Goal: Task Accomplishment & Management: Manage account settings

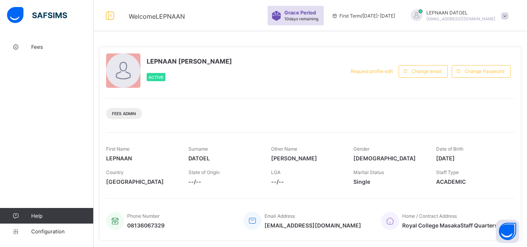
click at [51, 55] on div "Fees Help Configuration" at bounding box center [47, 139] width 94 height 216
click at [44, 45] on span "Fees" at bounding box center [62, 47] width 62 height 6
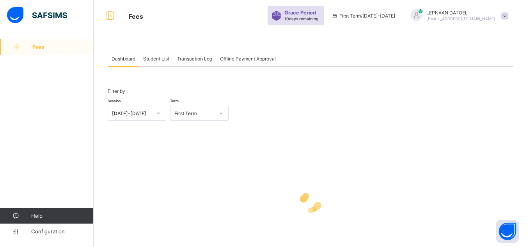
click at [153, 60] on span "Student List" at bounding box center [156, 59] width 26 height 6
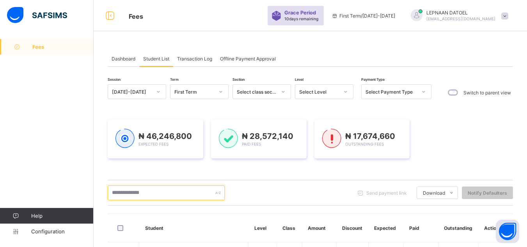
click at [138, 194] on input "text" at bounding box center [166, 192] width 117 height 15
type input "*****"
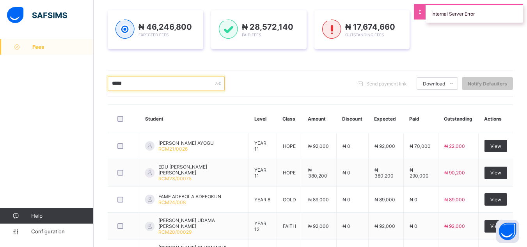
scroll to position [125, 0]
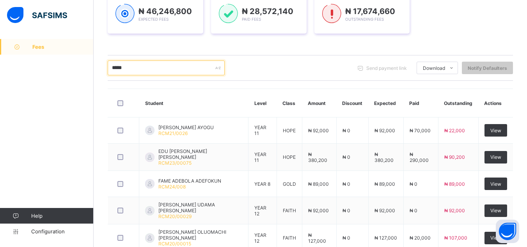
click at [125, 69] on input "*****" at bounding box center [166, 67] width 117 height 15
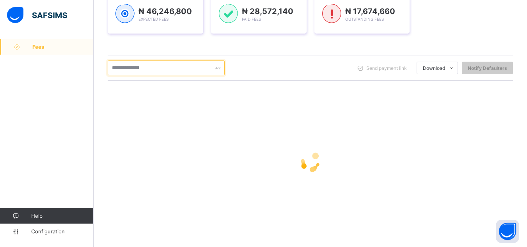
click at [125, 69] on input "text" at bounding box center [166, 67] width 117 height 15
type input "*****"
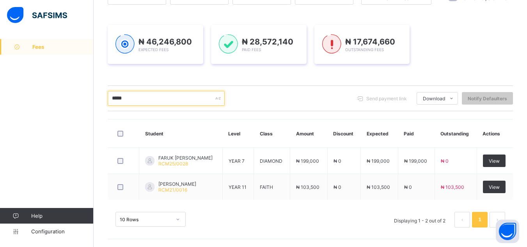
scroll to position [94, 0]
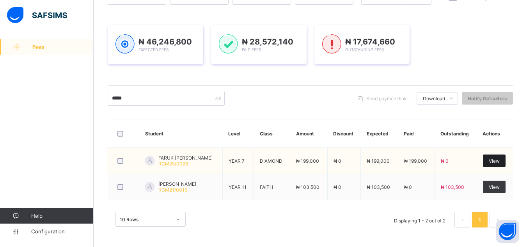
click at [498, 157] on div "View" at bounding box center [494, 161] width 23 height 12
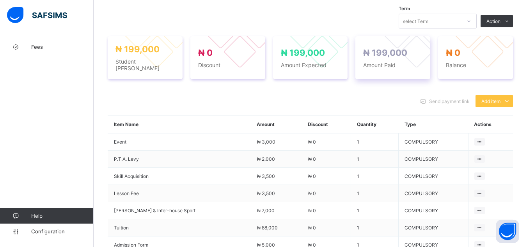
scroll to position [266, 0]
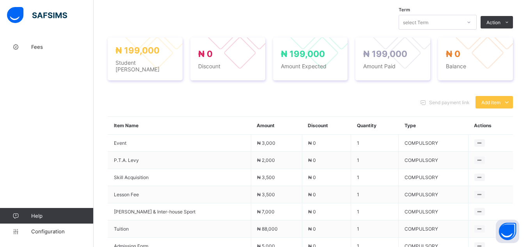
click at [334, 15] on div "Term select Term Action Receive Payment Manage Discount Send Email Reminder" at bounding box center [311, 22] width 406 height 15
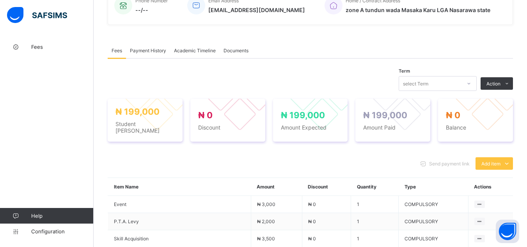
scroll to position [204, 0]
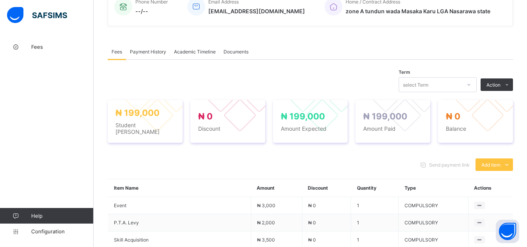
click at [148, 49] on span "Payment History" at bounding box center [148, 52] width 36 height 6
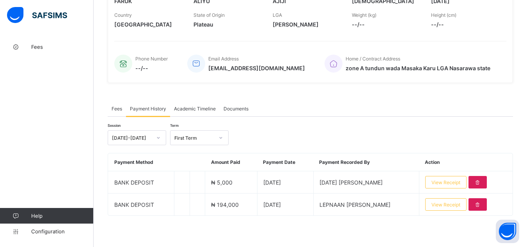
scroll to position [147, 0]
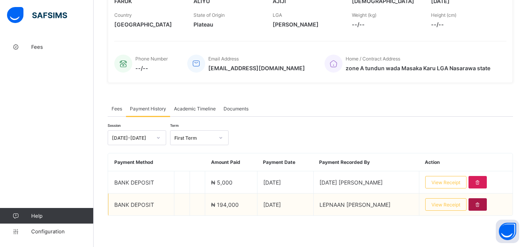
click at [481, 207] on icon at bounding box center [478, 205] width 7 height 6
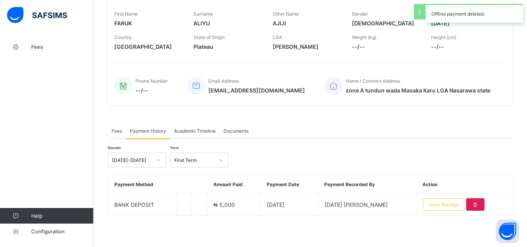
scroll to position [125, 0]
click at [266, 150] on div "Session [DATE]-[DATE] Term First Term Payment Method Amount Paid Payment Date P…" at bounding box center [311, 177] width 406 height 77
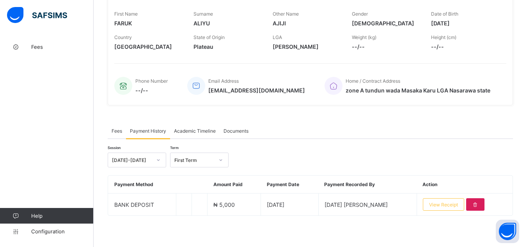
click at [178, 229] on div "Fees Payment History Academic Timeline Documents Payment History More Options T…" at bounding box center [311, 173] width 406 height 124
click at [114, 132] on span "Fees" at bounding box center [117, 131] width 11 height 6
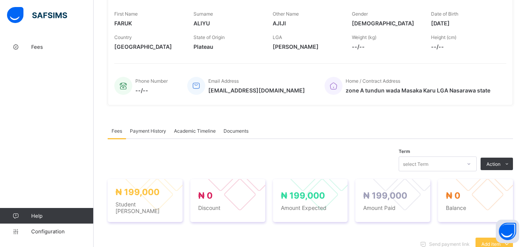
scroll to position [204, 0]
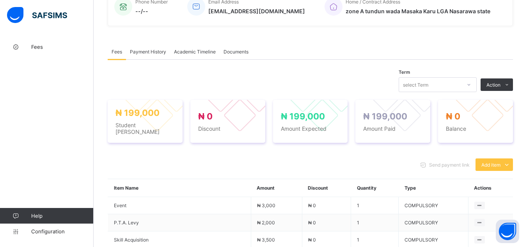
click at [144, 54] on span "Payment History" at bounding box center [148, 52] width 36 height 6
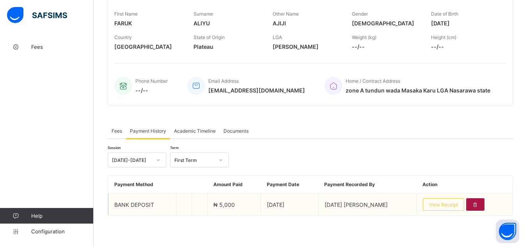
click at [476, 205] on icon at bounding box center [475, 205] width 7 height 6
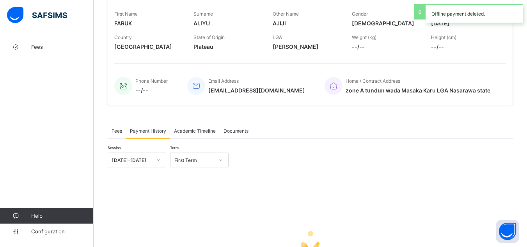
scroll to position [204, 0]
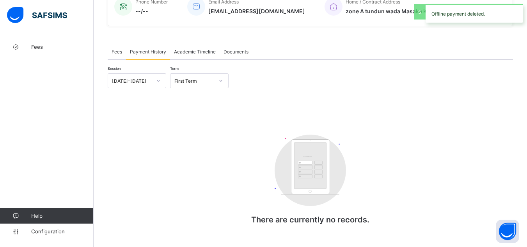
click at [117, 53] on span "Fees" at bounding box center [117, 52] width 11 height 6
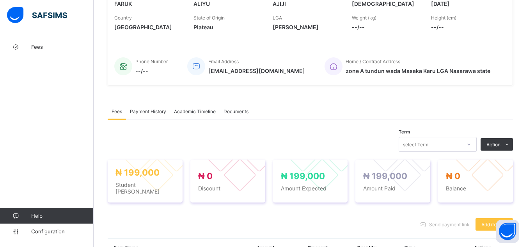
scroll to position [141, 0]
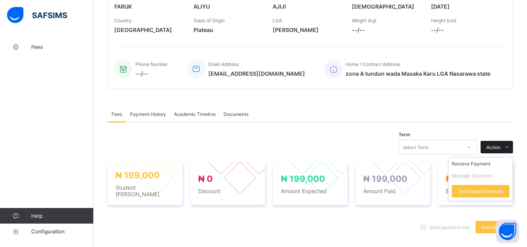
click at [495, 143] on div "Action" at bounding box center [497, 147] width 32 height 12
click at [479, 165] on li "Receive Payment" at bounding box center [481, 164] width 64 height 12
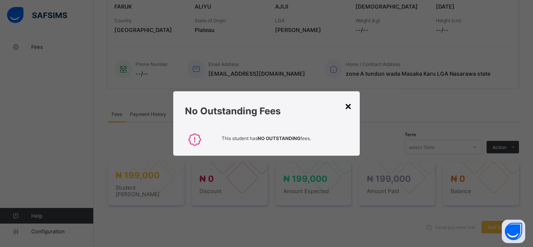
click at [349, 103] on div "×" at bounding box center [348, 105] width 7 height 13
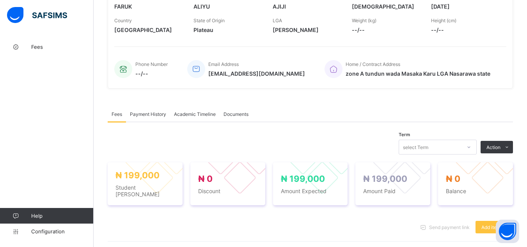
click at [155, 111] on span "Payment History" at bounding box center [148, 114] width 36 height 6
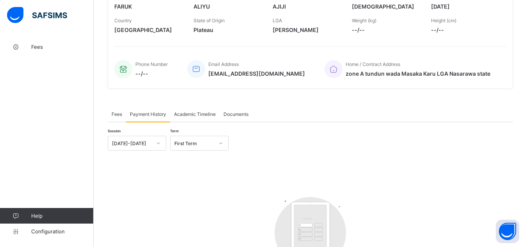
click at [111, 114] on div "Fees" at bounding box center [117, 114] width 18 height 16
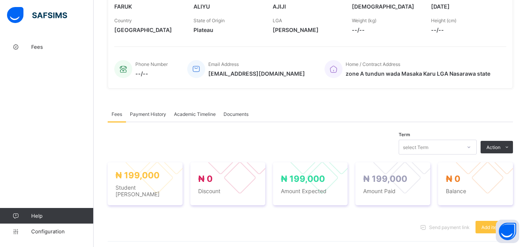
click at [96, 114] on div "× Delete Document This action would delete the document with name: from the sys…" at bounding box center [311, 223] width 434 height 650
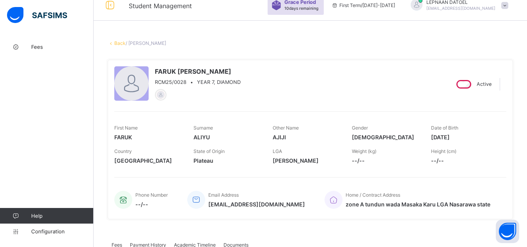
scroll to position [1, 0]
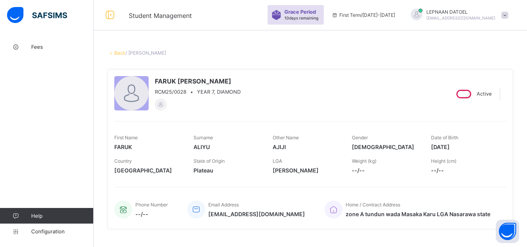
click at [121, 54] on link "Back" at bounding box center [119, 53] width 11 height 6
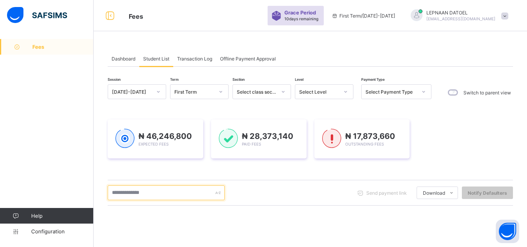
click at [137, 192] on input "text" at bounding box center [166, 192] width 117 height 15
type input "*"
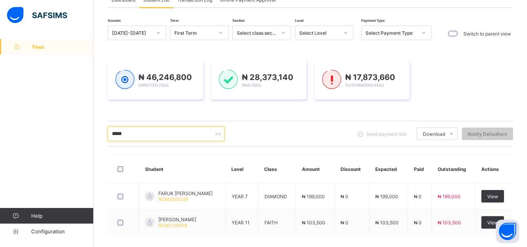
scroll to position [94, 0]
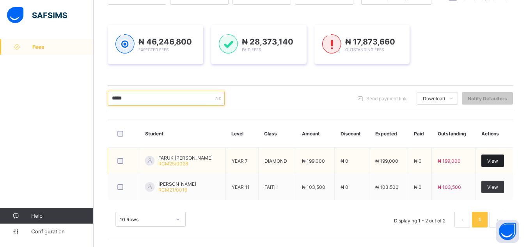
type input "*****"
click at [496, 160] on span "View" at bounding box center [493, 161] width 11 height 6
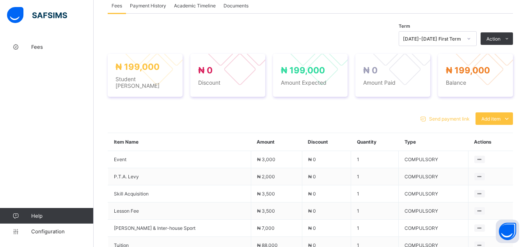
scroll to position [245, 0]
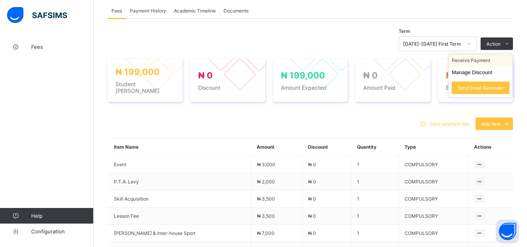
click at [485, 60] on li "Receive Payment" at bounding box center [481, 60] width 64 height 12
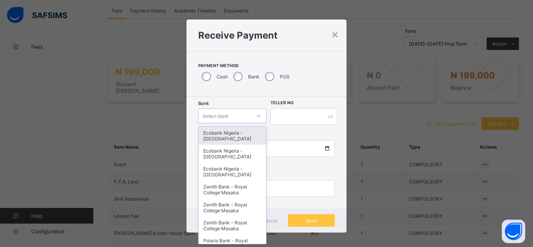
click at [227, 114] on div "Select bank" at bounding box center [216, 116] width 26 height 15
click at [223, 116] on div "Select bank" at bounding box center [216, 116] width 26 height 15
click at [221, 137] on div "Ecobank Nigeria - [GEOGRAPHIC_DATA]" at bounding box center [233, 136] width 68 height 18
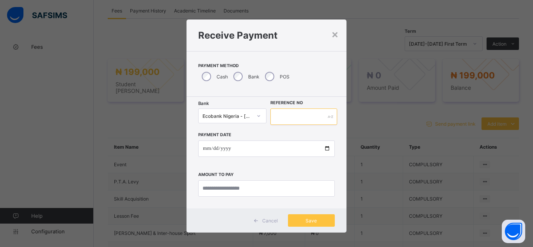
click at [283, 121] on input "text" at bounding box center [303, 117] width 67 height 16
type input "**********"
click at [264, 150] on input "date" at bounding box center [266, 149] width 137 height 16
click at [327, 148] on input "date" at bounding box center [266, 149] width 137 height 16
type input "**********"
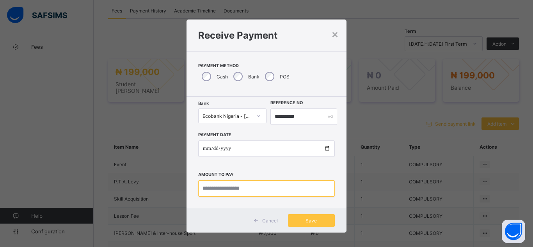
click at [206, 192] on input "currency" at bounding box center [266, 188] width 137 height 16
type input "*********"
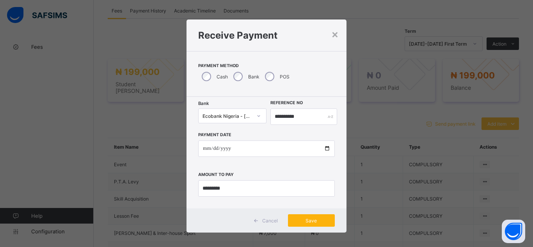
click at [308, 221] on span "Save" at bounding box center [311, 221] width 35 height 6
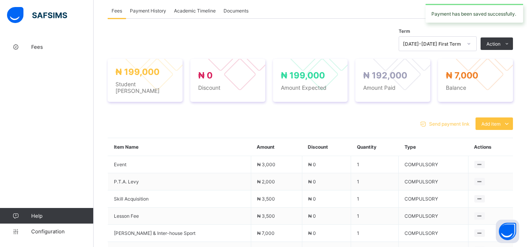
click at [208, 118] on div "Send payment link Add item Optional items Special bill" at bounding box center [311, 123] width 406 height 12
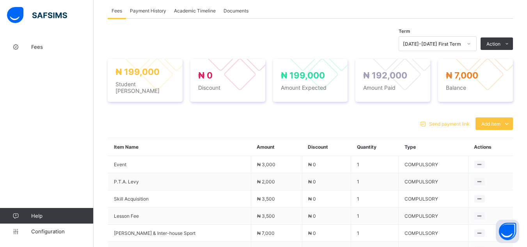
click at [186, 117] on div "Send payment link Add item Optional items Special bill" at bounding box center [311, 123] width 406 height 12
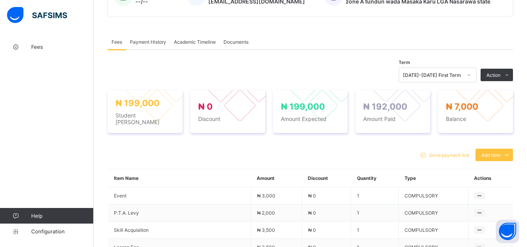
scroll to position [198, 0]
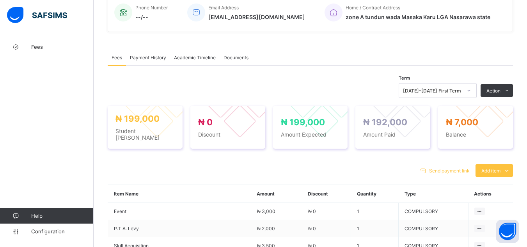
click at [146, 57] on span "Payment History" at bounding box center [148, 58] width 36 height 6
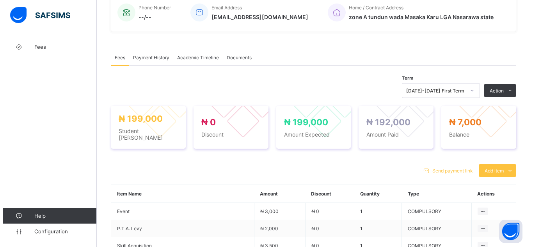
scroll to position [125, 0]
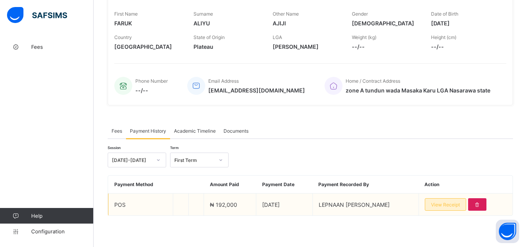
click at [460, 205] on span "View Receipt" at bounding box center [445, 205] width 29 height 6
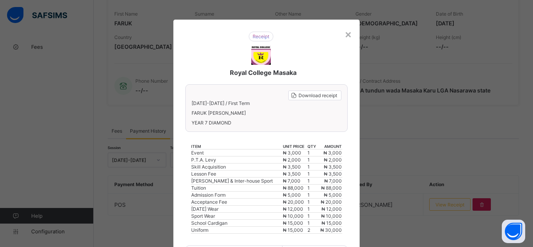
click at [354, 140] on div "Royal College Masaka Download receipt [DATE]-[DATE] / First Term FARUK AJIJI AL…" at bounding box center [266, 181] width 187 height 322
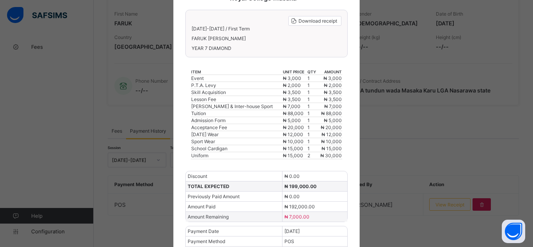
scroll to position [78, 0]
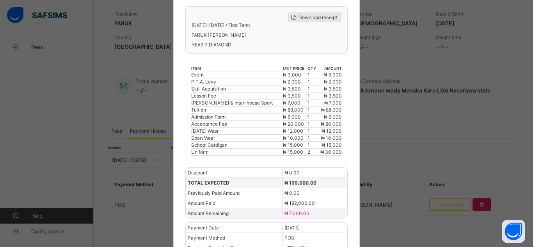
click at [303, 17] on span "Download receipt" at bounding box center [318, 17] width 39 height 6
click at [367, 34] on div "× Royal College Masaka Download receipt [DATE]-[DATE] / First Term FARUK AJIJI …" at bounding box center [266, 123] width 533 height 247
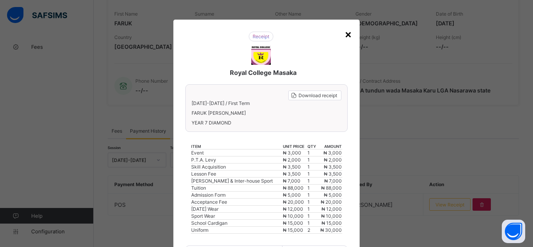
click at [346, 33] on div "×" at bounding box center [348, 33] width 7 height 13
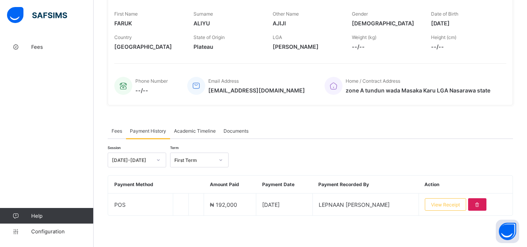
click at [104, 123] on div "× Delete Document This action would delete the document with name: from the sys…" at bounding box center [311, 81] width 434 height 333
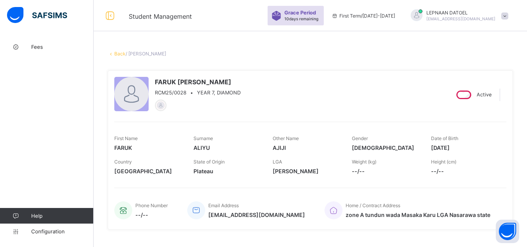
click at [118, 53] on link "Back" at bounding box center [119, 54] width 11 height 6
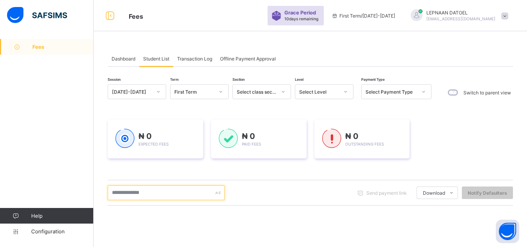
click at [150, 195] on input "text" at bounding box center [166, 192] width 117 height 15
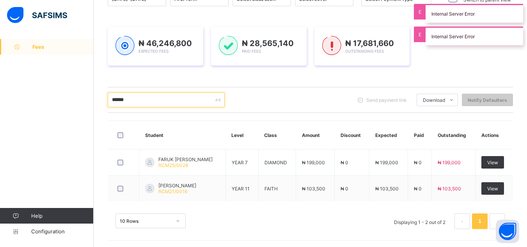
scroll to position [94, 0]
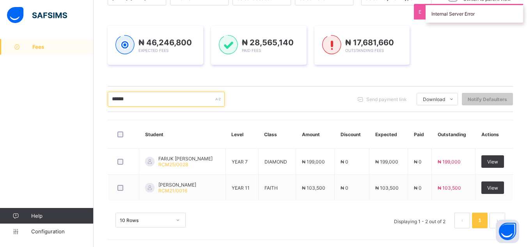
click at [132, 99] on input "******" at bounding box center [166, 99] width 117 height 15
click at [127, 99] on input "******" at bounding box center [166, 99] width 117 height 15
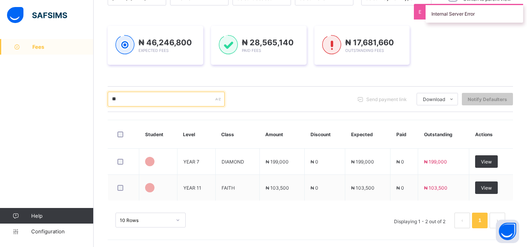
type input "*"
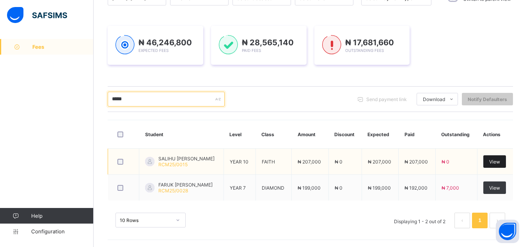
type input "*****"
click at [500, 162] on span "View" at bounding box center [494, 162] width 11 height 6
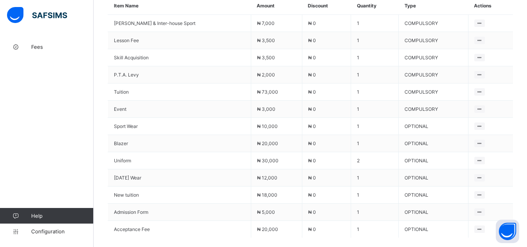
scroll to position [174, 0]
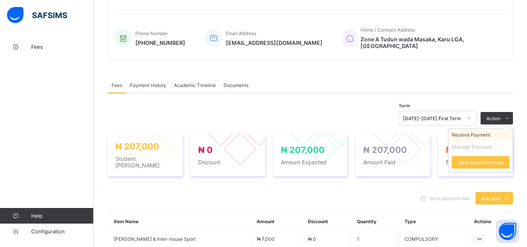
click at [495, 131] on li "Receive Payment" at bounding box center [481, 135] width 64 height 12
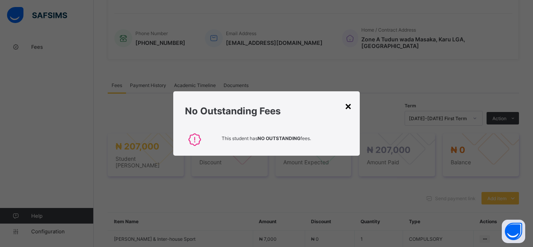
click at [349, 106] on div "×" at bounding box center [348, 105] width 7 height 13
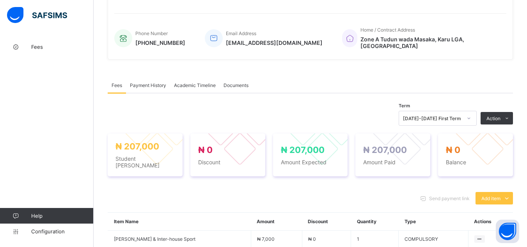
click at [141, 83] on span "Payment History" at bounding box center [148, 85] width 36 height 6
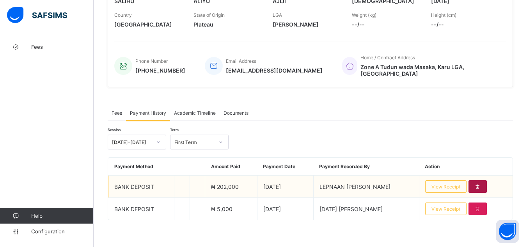
click at [481, 184] on icon at bounding box center [478, 187] width 7 height 6
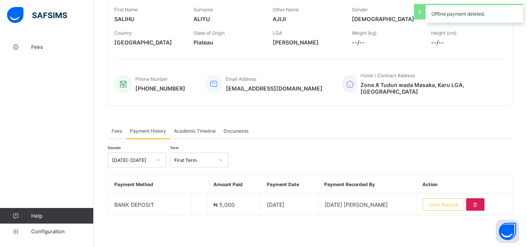
scroll to position [125, 0]
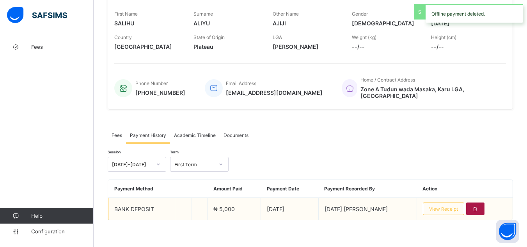
click at [474, 206] on icon at bounding box center [475, 209] width 7 height 6
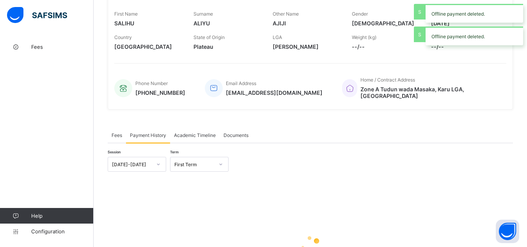
scroll to position [174, 0]
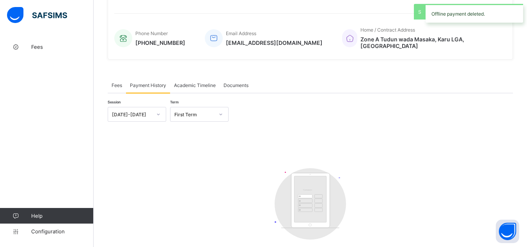
click at [117, 82] on span "Fees" at bounding box center [117, 85] width 11 height 6
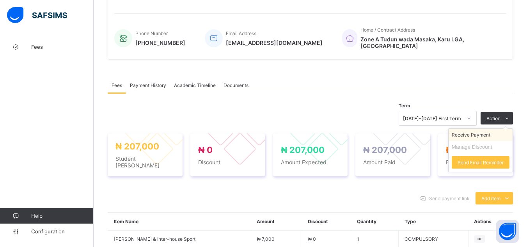
click at [488, 133] on li "Receive Payment" at bounding box center [481, 135] width 64 height 12
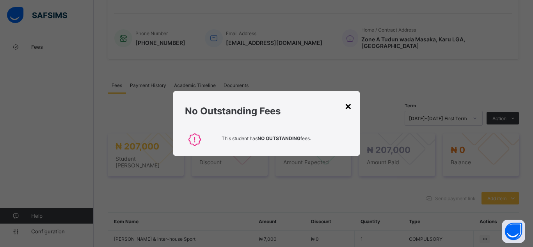
click at [348, 106] on div "×" at bounding box center [348, 105] width 7 height 13
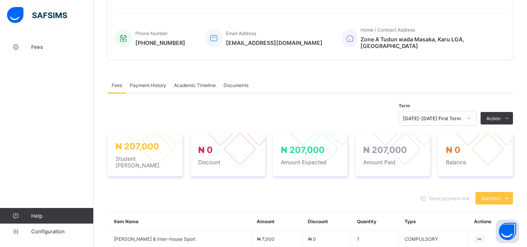
click at [144, 82] on span "Payment History" at bounding box center [148, 85] width 36 height 6
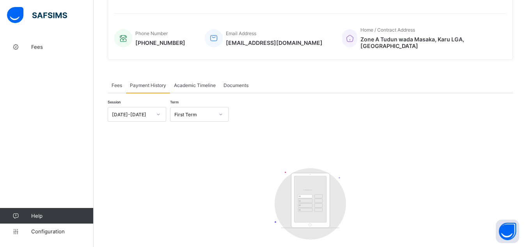
click at [115, 82] on span "Fees" at bounding box center [117, 85] width 11 height 6
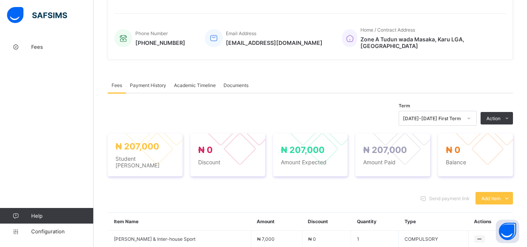
click at [96, 73] on div "× Delete Document This action would delete the document with name: from the sys…" at bounding box center [311, 200] width 434 height 671
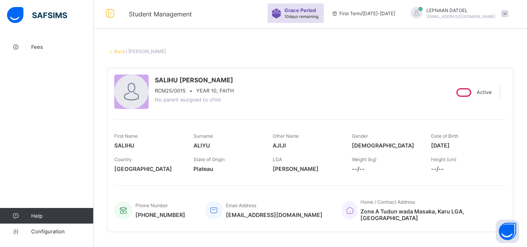
scroll to position [0, 0]
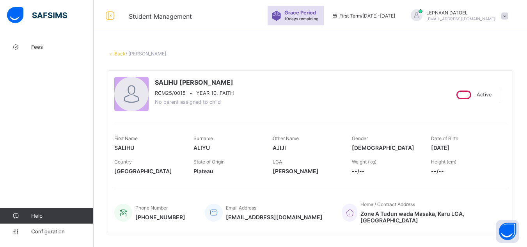
click at [121, 55] on link "Back" at bounding box center [119, 54] width 11 height 6
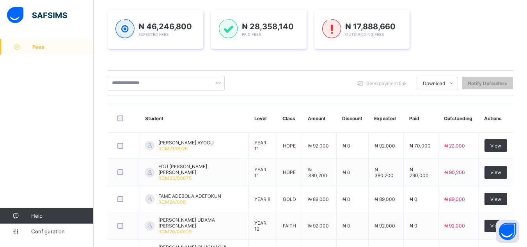
scroll to position [109, 0]
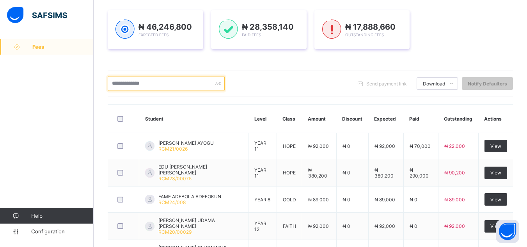
click at [116, 83] on input "text" at bounding box center [166, 83] width 117 height 15
click at [131, 87] on input "text" at bounding box center [166, 83] width 117 height 15
click at [140, 83] on input "text" at bounding box center [166, 83] width 117 height 15
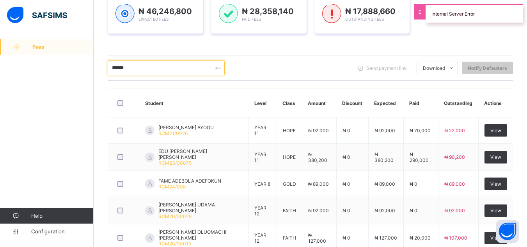
scroll to position [126, 0]
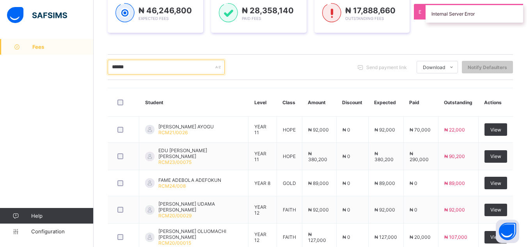
click at [136, 66] on input "******" at bounding box center [166, 67] width 117 height 15
click at [131, 65] on input "******" at bounding box center [166, 67] width 117 height 15
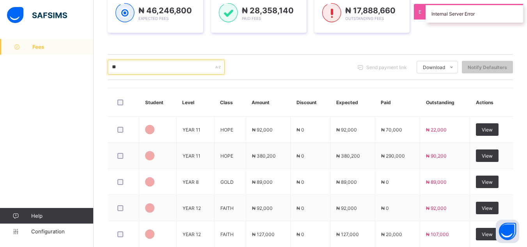
type input "*"
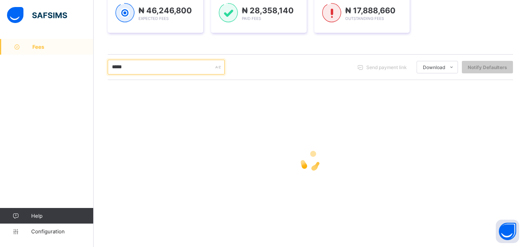
scroll to position [94, 0]
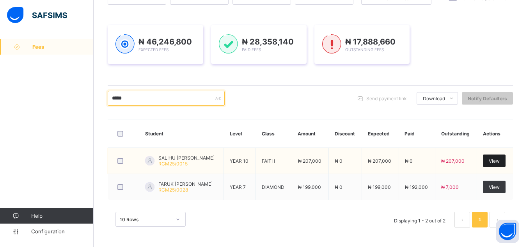
type input "*****"
click at [494, 162] on span "View" at bounding box center [494, 161] width 11 height 6
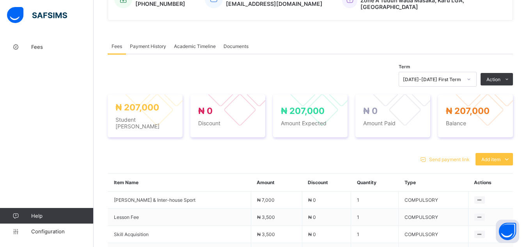
scroll to position [219, 0]
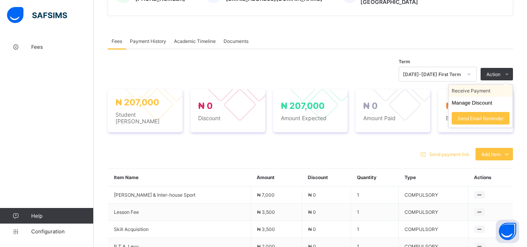
click at [485, 87] on li "Receive Payment" at bounding box center [481, 91] width 64 height 12
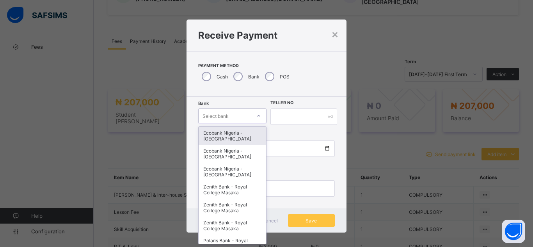
click at [231, 118] on div "Select bank" at bounding box center [225, 115] width 53 height 11
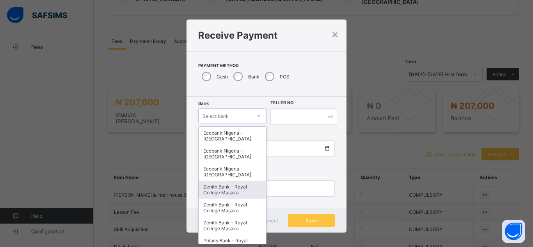
click at [230, 194] on div "Zenith Bank - Royal College Masaka" at bounding box center [233, 190] width 68 height 18
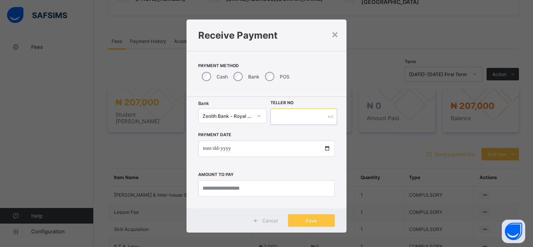
click at [271, 116] on input "text" at bounding box center [303, 117] width 67 height 16
type input "*******"
click at [324, 147] on input "date" at bounding box center [266, 149] width 137 height 16
type input "**********"
click at [217, 191] on input "currency" at bounding box center [266, 188] width 137 height 16
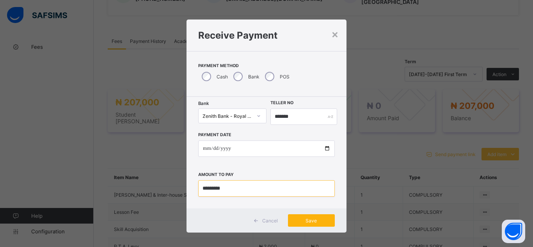
type input "*********"
click at [313, 222] on span "Save" at bounding box center [311, 221] width 35 height 6
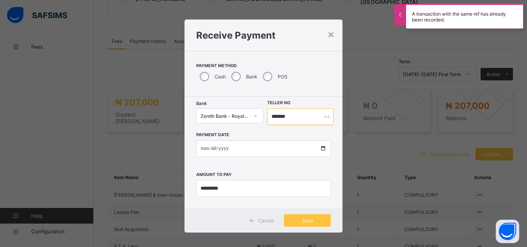
click at [286, 116] on input "*******" at bounding box center [300, 117] width 66 height 16
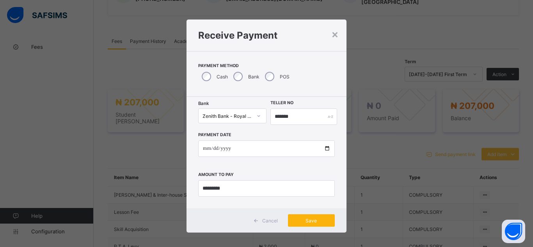
click at [318, 225] on div "Save" at bounding box center [311, 220] width 47 height 12
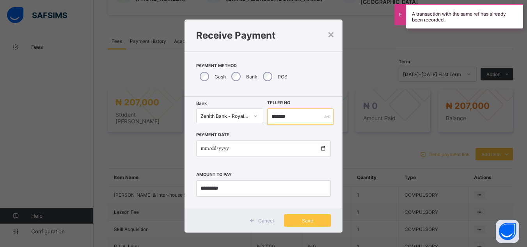
click at [288, 115] on input "*******" at bounding box center [300, 117] width 66 height 16
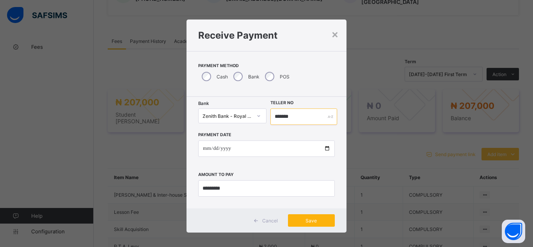
type input "*******"
click at [302, 222] on span "Save" at bounding box center [311, 221] width 35 height 6
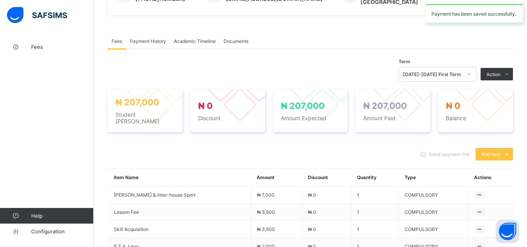
click at [156, 38] on span "Payment History" at bounding box center [148, 41] width 36 height 6
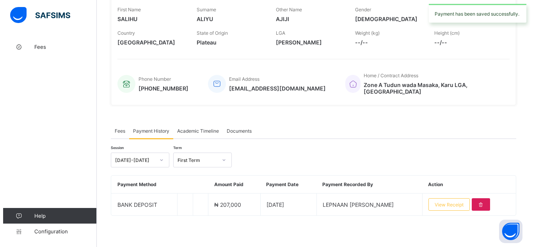
scroll to position [125, 0]
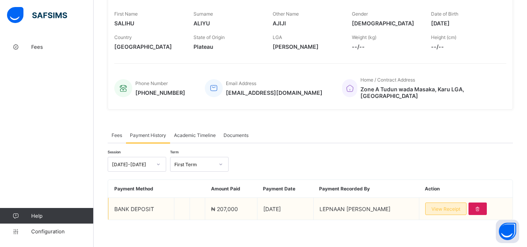
click at [454, 206] on span "View Receipt" at bounding box center [446, 209] width 29 height 6
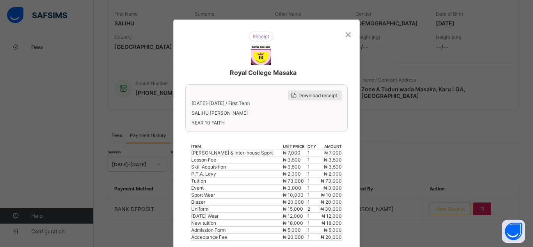
click at [322, 96] on span "Download receipt" at bounding box center [318, 96] width 39 height 6
click at [311, 94] on span "Download receipt" at bounding box center [318, 96] width 39 height 6
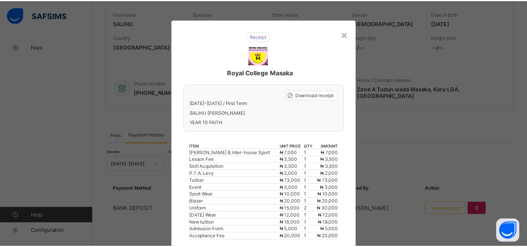
scroll to position [0, 0]
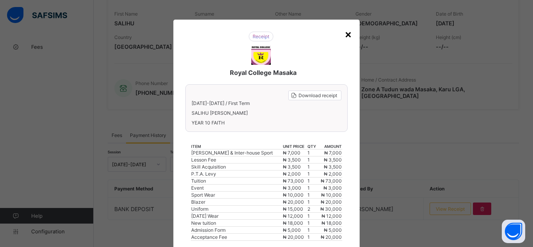
click at [346, 34] on div "×" at bounding box center [348, 33] width 7 height 13
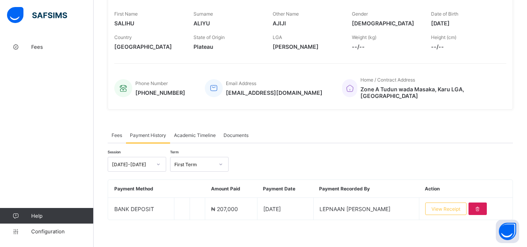
click at [100, 122] on div "× Delete Document This action would delete the document with name: from the sys…" at bounding box center [311, 83] width 434 height 337
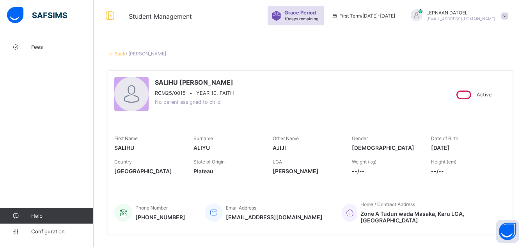
click at [122, 55] on link "Back" at bounding box center [119, 54] width 11 height 6
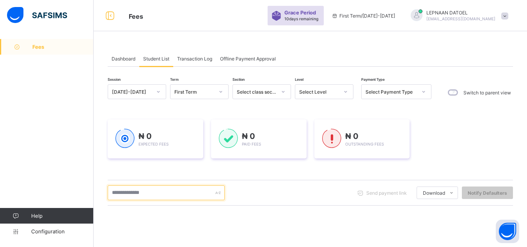
click at [135, 196] on input "text" at bounding box center [166, 192] width 117 height 15
type input "*****"
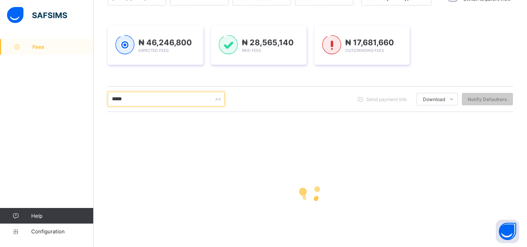
scroll to position [94, 0]
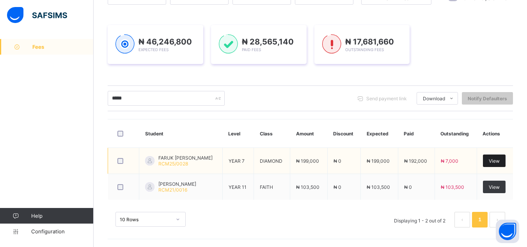
click at [497, 158] on span "View" at bounding box center [494, 161] width 11 height 6
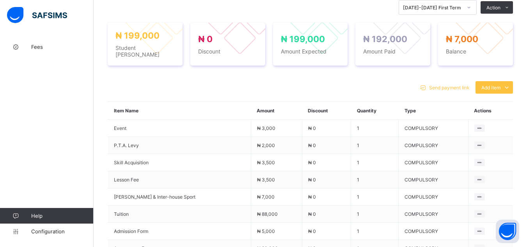
scroll to position [286, 0]
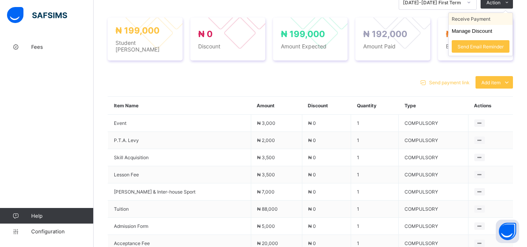
click at [493, 22] on li "Receive Payment" at bounding box center [481, 19] width 64 height 12
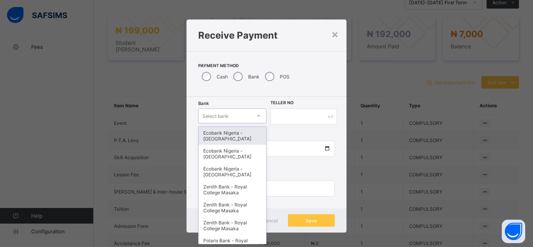
click at [241, 117] on div "Select bank" at bounding box center [225, 115] width 53 height 11
click at [232, 129] on div "Ecobank Nigeria - [GEOGRAPHIC_DATA]" at bounding box center [233, 136] width 68 height 18
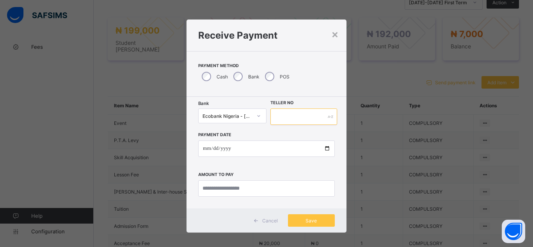
click at [290, 119] on input "text" at bounding box center [303, 117] width 67 height 16
type input "*******"
click at [326, 149] on input "date" at bounding box center [266, 149] width 137 height 16
type input "**********"
click at [206, 187] on input "currency" at bounding box center [266, 188] width 137 height 16
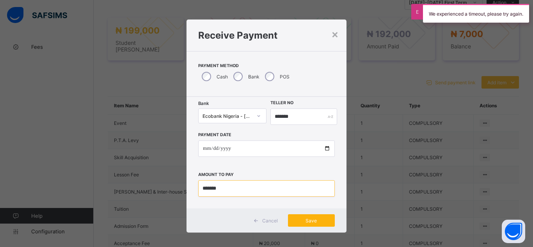
type input "*******"
click at [326, 221] on span "Save" at bounding box center [311, 221] width 35 height 6
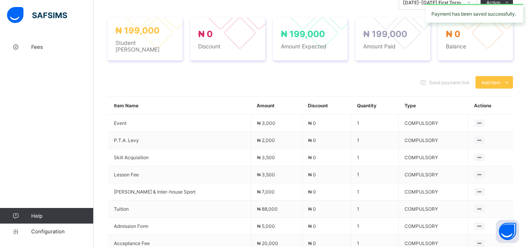
click at [371, 68] on div "Send payment link Add item Optional items Special bill Item Name Amount Discoun…" at bounding box center [311, 221] width 406 height 307
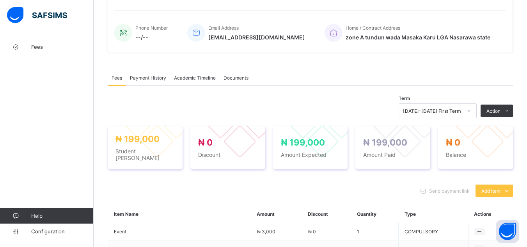
scroll to position [177, 0]
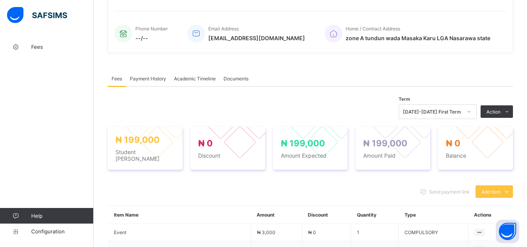
click at [142, 76] on span "Payment History" at bounding box center [148, 79] width 36 height 6
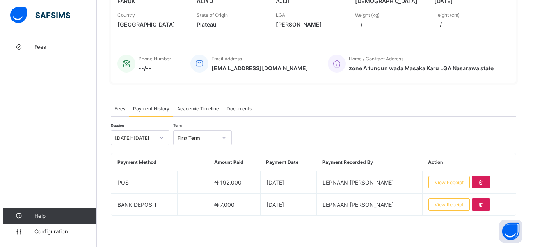
scroll to position [147, 0]
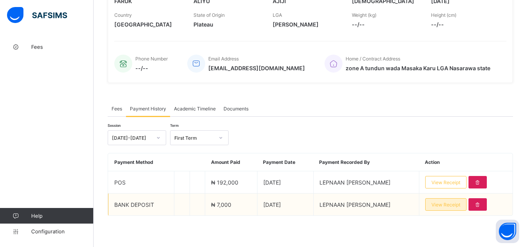
click at [458, 207] on span "View Receipt" at bounding box center [446, 205] width 29 height 6
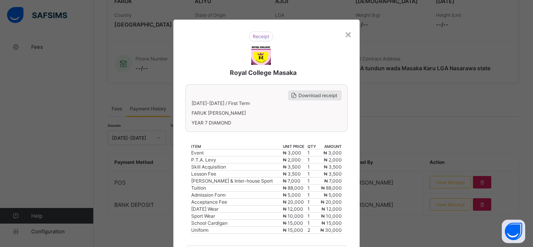
click at [320, 94] on span "Download receipt" at bounding box center [318, 96] width 39 height 6
click at [311, 97] on span "Download receipt" at bounding box center [318, 96] width 39 height 6
click at [348, 32] on div "×" at bounding box center [348, 33] width 7 height 13
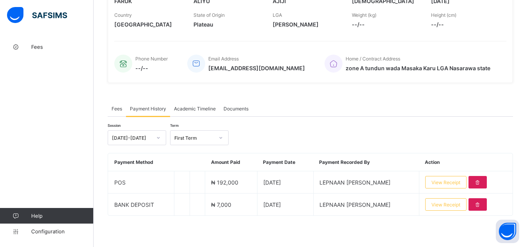
click at [102, 141] on div "× Delete Document This action would delete the document with name: from the sys…" at bounding box center [311, 69] width 434 height 355
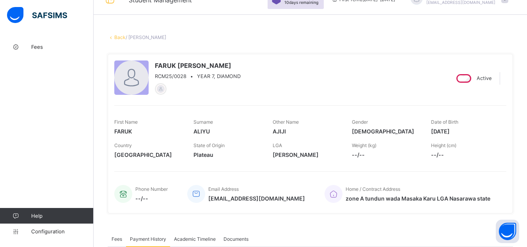
scroll to position [6, 0]
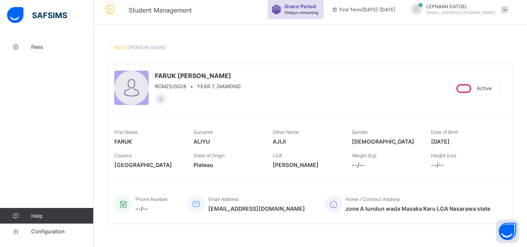
click at [117, 50] on link "Back" at bounding box center [119, 47] width 11 height 6
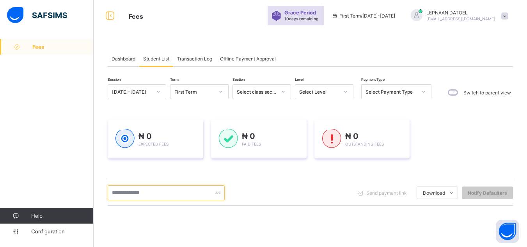
click at [124, 191] on input "text" at bounding box center [166, 192] width 117 height 15
type input "*"
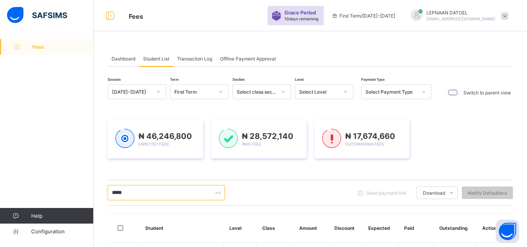
type input "*****"
click at [109, 235] on th at bounding box center [123, 228] width 31 height 28
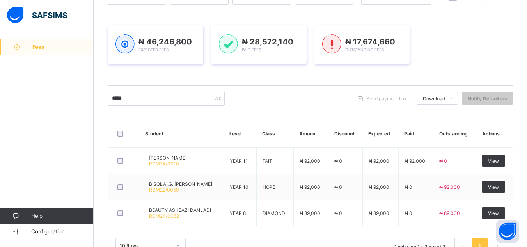
scroll to position [109, 0]
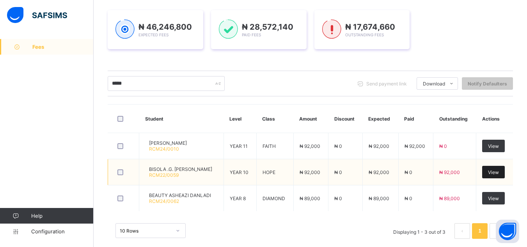
click at [499, 173] on span "View" at bounding box center [493, 172] width 11 height 6
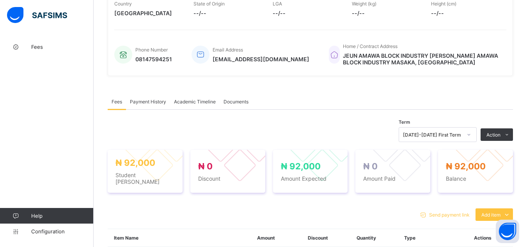
scroll to position [172, 0]
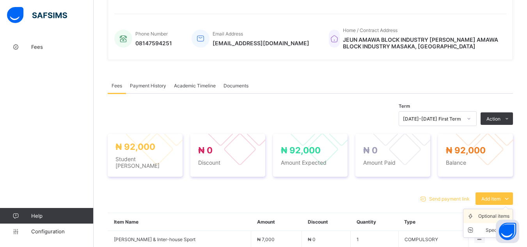
click at [495, 214] on div "Optional items" at bounding box center [494, 216] width 31 height 8
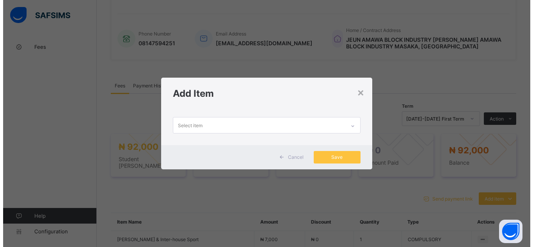
scroll to position [0, 0]
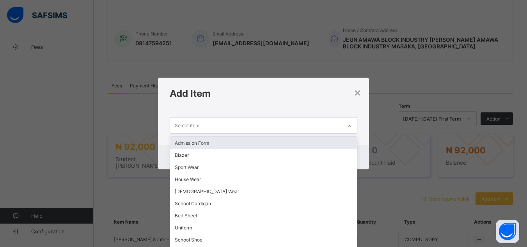
click at [348, 126] on icon at bounding box center [349, 126] width 5 height 8
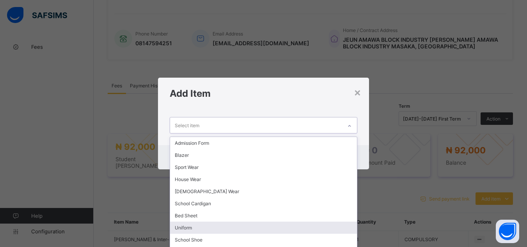
click at [299, 228] on div "Uniform" at bounding box center [263, 228] width 187 height 12
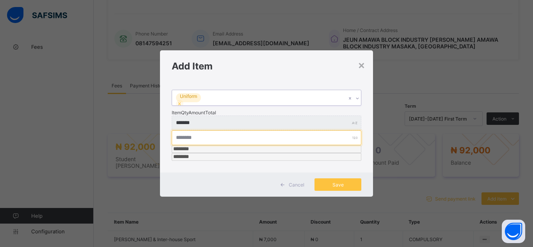
type input "*"
type input "********"
type input "*"
click at [254, 140] on input "*" at bounding box center [267, 137] width 190 height 15
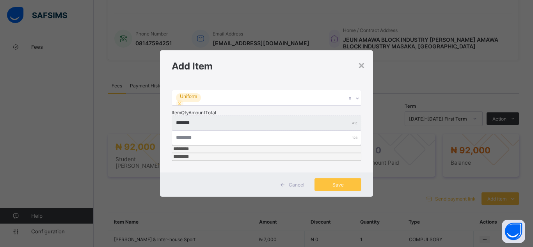
click at [257, 141] on div "*" at bounding box center [267, 137] width 190 height 15
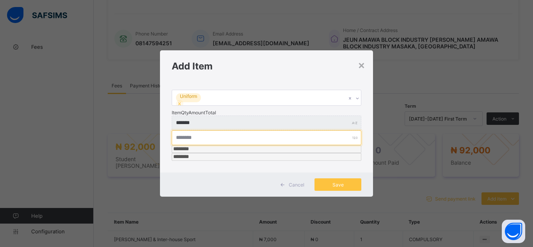
click at [252, 141] on input "*" at bounding box center [267, 137] width 190 height 15
type input "***"
type input "*"
type input "********"
type input "*"
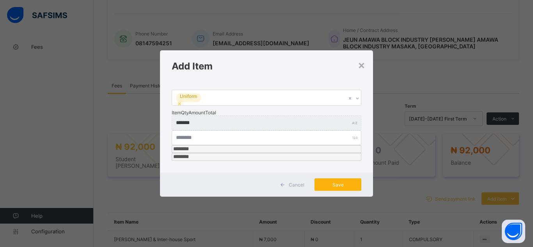
click at [334, 182] on span "Save" at bounding box center [337, 185] width 35 height 6
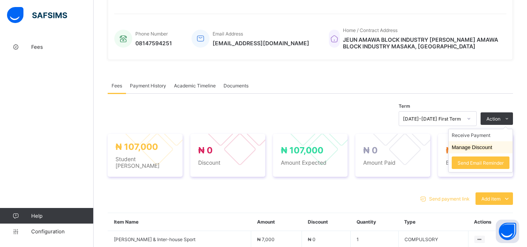
click at [488, 149] on button "Manage Discount" at bounding box center [472, 147] width 41 height 6
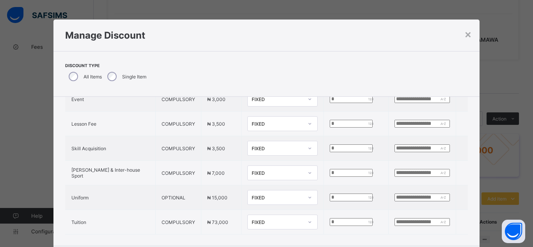
scroll to position [93, 0]
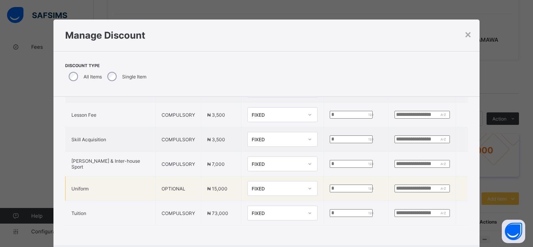
click at [303, 182] on div at bounding box center [309, 188] width 13 height 12
click at [330, 185] on input "*" at bounding box center [351, 189] width 43 height 8
type input "*"
type input "****"
click at [395, 185] on input "text" at bounding box center [422, 189] width 55 height 8
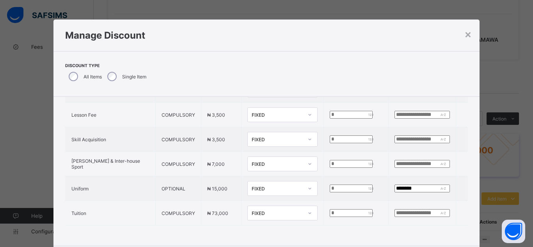
type input "********"
click at [429, 231] on div "Item Name Item Type Item Amount Discount Type Discount Amount Comment P.T.A. Le…" at bounding box center [266, 127] width 427 height 235
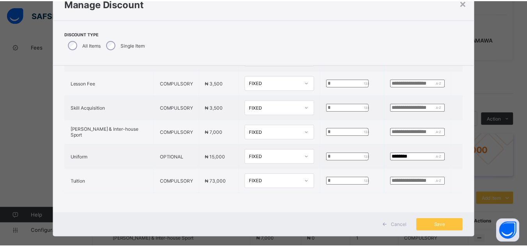
scroll to position [42, 0]
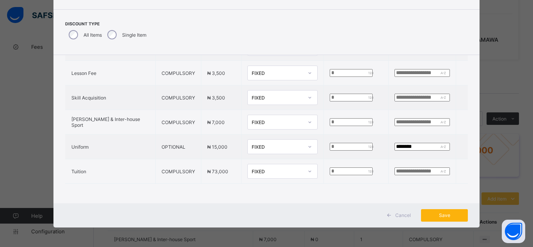
click at [452, 214] on span "Save" at bounding box center [444, 215] width 35 height 6
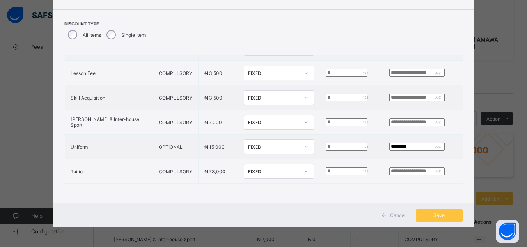
click at [510, 114] on div "× Manage Discount Discount Type All Items Single Item Item Name Item Type Item …" at bounding box center [263, 123] width 527 height 247
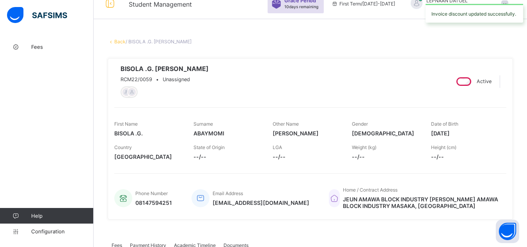
scroll to position [0, 0]
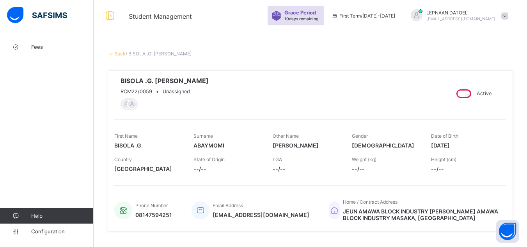
click at [119, 55] on link "Back" at bounding box center [119, 54] width 11 height 6
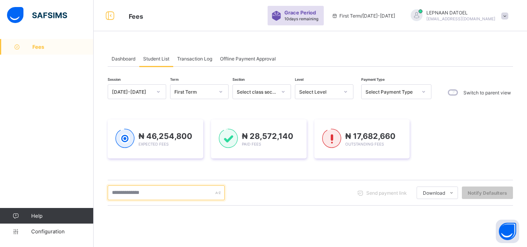
click at [117, 195] on input "text" at bounding box center [166, 192] width 117 height 15
click at [118, 192] on input "text" at bounding box center [166, 192] width 117 height 15
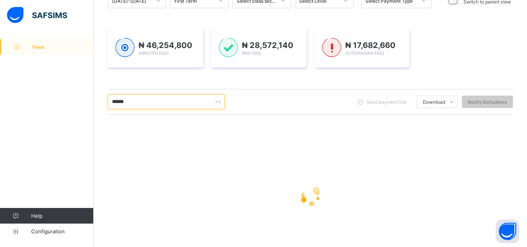
scroll to position [94, 0]
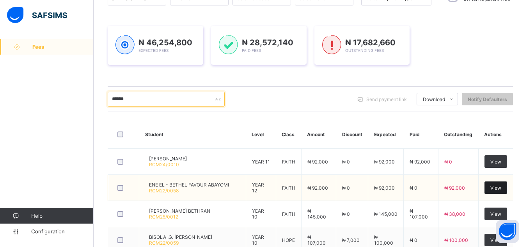
type input "******"
click at [502, 190] on span "View" at bounding box center [496, 188] width 11 height 6
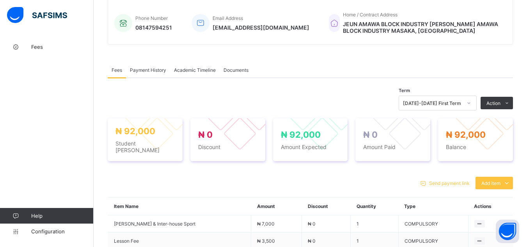
scroll to position [203, 0]
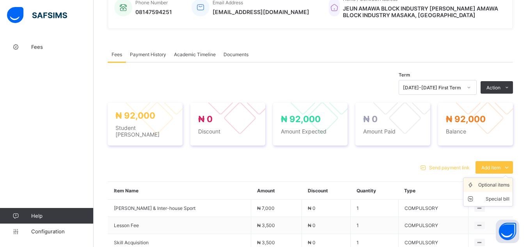
click at [488, 183] on div "Optional items" at bounding box center [494, 185] width 31 height 8
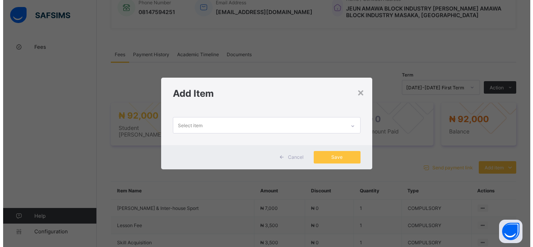
scroll to position [0, 0]
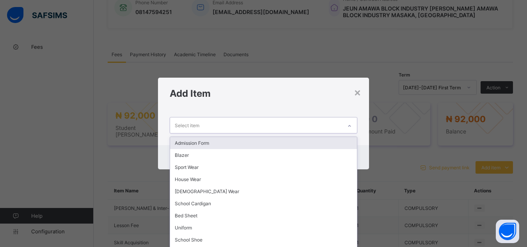
click at [352, 125] on icon at bounding box center [349, 126] width 5 height 8
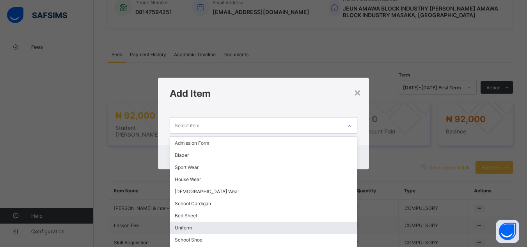
click at [304, 225] on div "Uniform" at bounding box center [263, 228] width 187 height 12
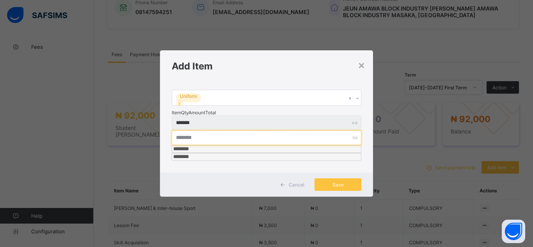
click at [247, 140] on input "*" at bounding box center [267, 137] width 190 height 15
type input "***"
type input "*"
type input "********"
type input "*"
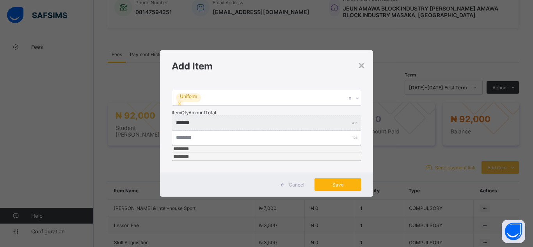
click at [332, 182] on span "Save" at bounding box center [337, 185] width 35 height 6
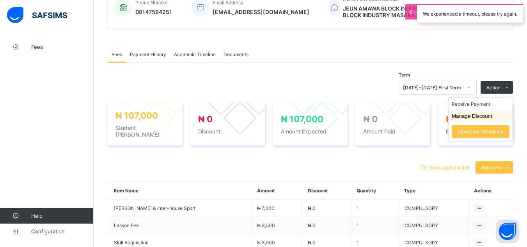
click at [493, 117] on button "Manage Discount" at bounding box center [472, 116] width 41 height 6
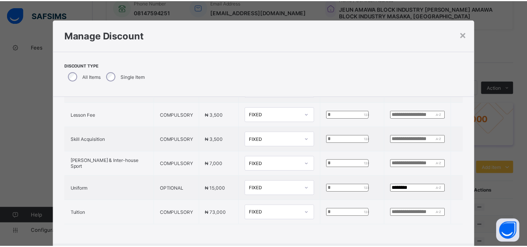
scroll to position [93, 0]
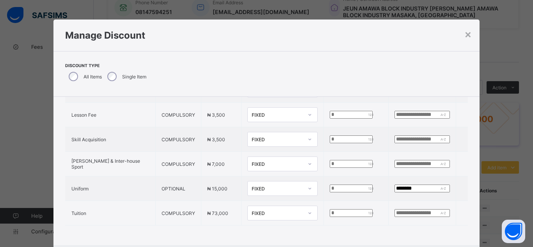
type input "*"
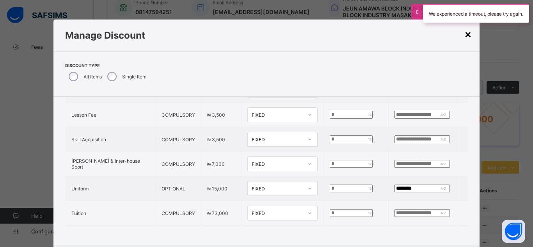
click at [466, 37] on div "×" at bounding box center [467, 33] width 7 height 13
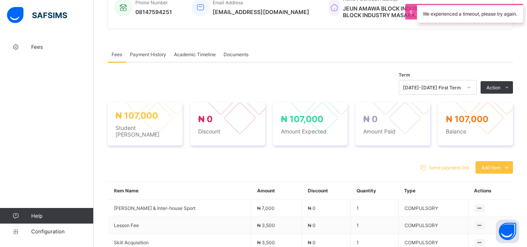
click at [331, 71] on div "Term [DATE]-[DATE] First Term Action Receive Payment Manage Discount Send Email…" at bounding box center [311, 220] width 406 height 316
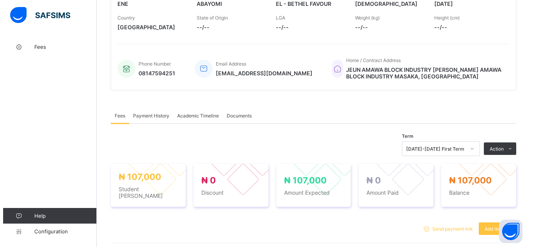
scroll to position [141, 0]
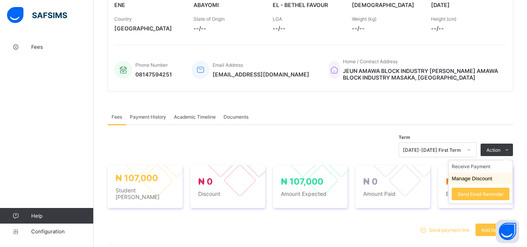
click at [482, 180] on button "Manage Discount" at bounding box center [472, 179] width 41 height 6
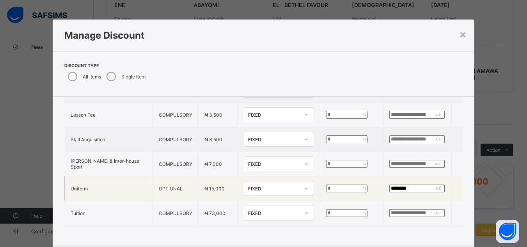
click at [326, 185] on input "*" at bounding box center [346, 189] width 41 height 8
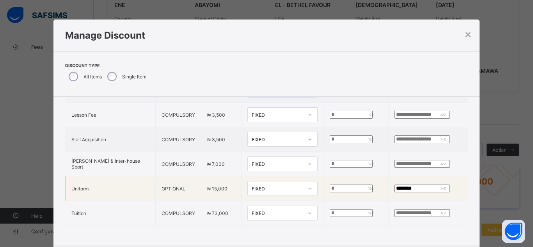
type input "*"
type input "****"
click at [445, 233] on div "Item Name Item Type Item Amount Discount Type Discount Amount Comment P.T.A. Le…" at bounding box center [266, 127] width 427 height 235
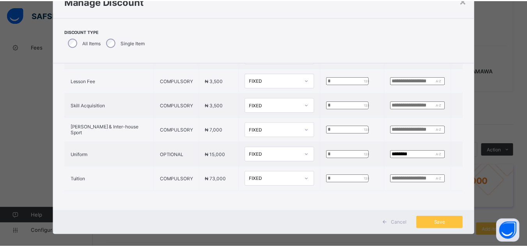
scroll to position [42, 0]
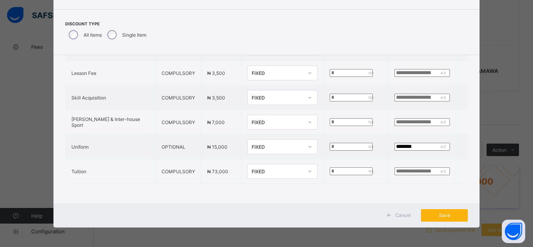
click at [444, 216] on span "Save" at bounding box center [444, 215] width 35 height 6
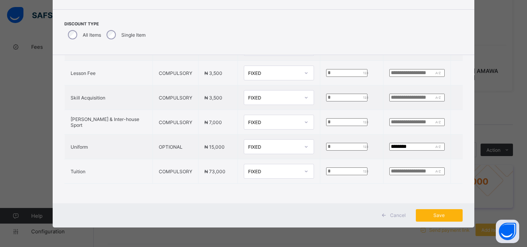
click at [438, 216] on span "Save" at bounding box center [439, 215] width 35 height 6
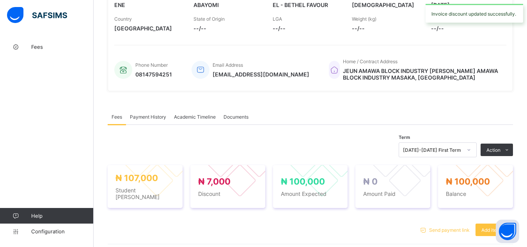
click at [100, 125] on div "× Delete Document This action would delete the document with name: from the sys…" at bounding box center [311, 182] width 434 height 566
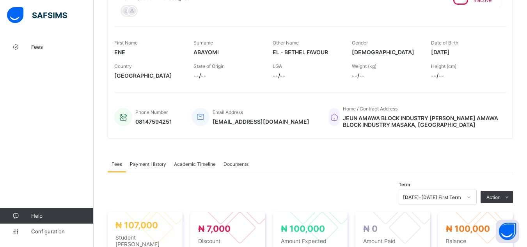
scroll to position [0, 0]
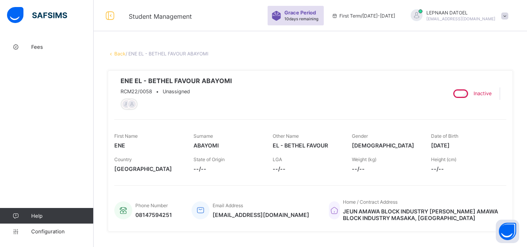
click at [117, 55] on link "Back" at bounding box center [119, 54] width 11 height 6
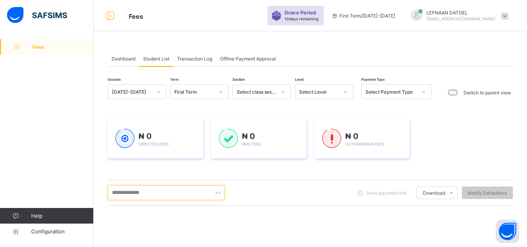
click at [137, 193] on input "text" at bounding box center [166, 192] width 117 height 15
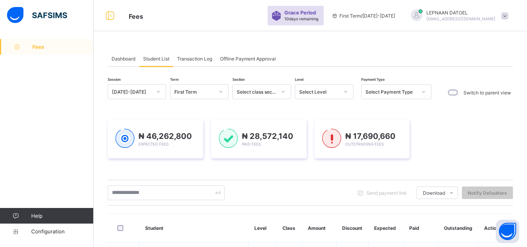
click at [131, 192] on input "text" at bounding box center [166, 192] width 117 height 15
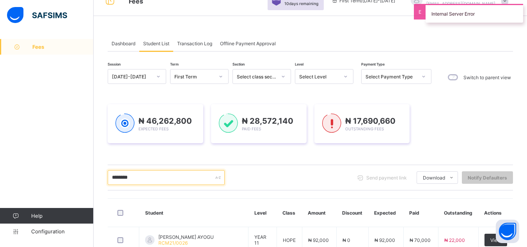
scroll to position [152, 0]
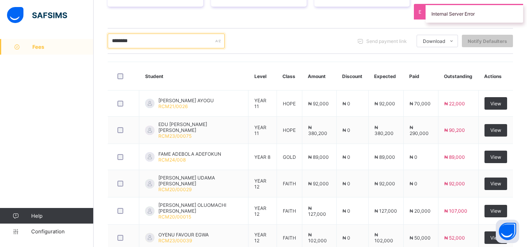
type input "*******"
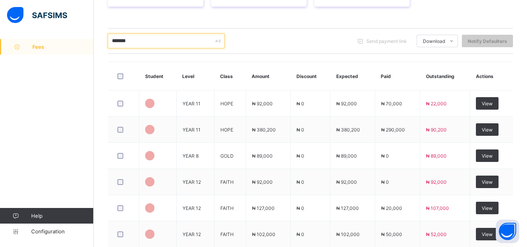
scroll to position [126, 0]
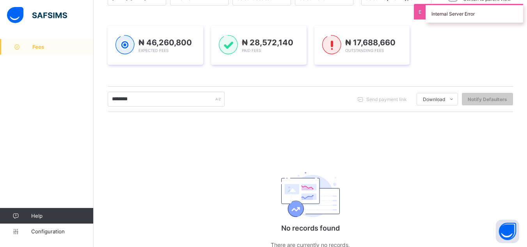
scroll to position [94, 0]
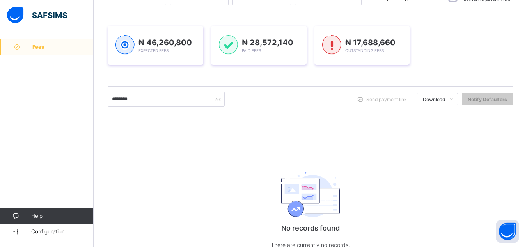
click at [145, 98] on input "********" at bounding box center [166, 99] width 117 height 15
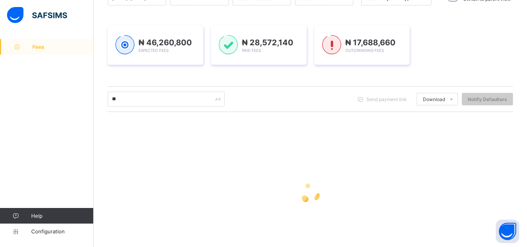
type input "*"
click at [126, 99] on input "text" at bounding box center [166, 99] width 117 height 15
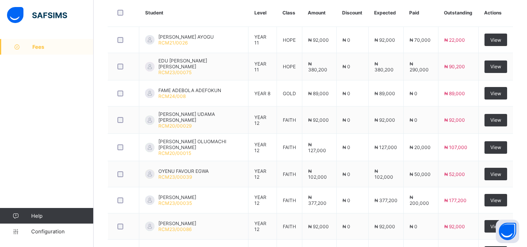
scroll to position [219, 0]
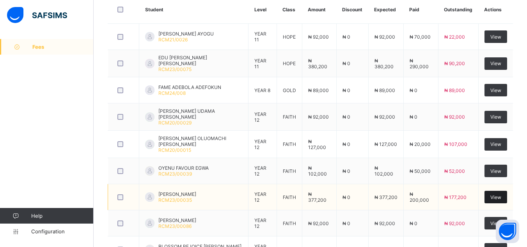
click at [499, 195] on span "View" at bounding box center [496, 197] width 11 height 6
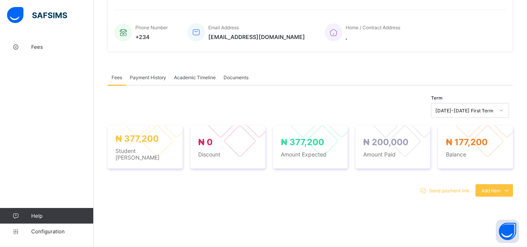
scroll to position [219, 0]
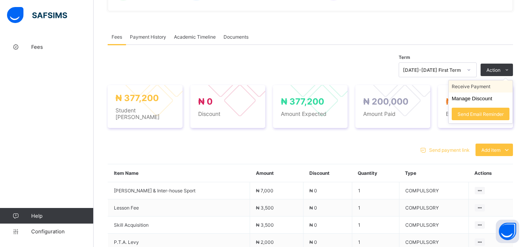
click at [478, 86] on li "Receive Payment" at bounding box center [481, 86] width 64 height 12
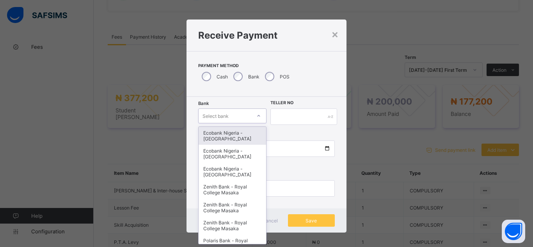
click at [253, 119] on div at bounding box center [258, 116] width 13 height 12
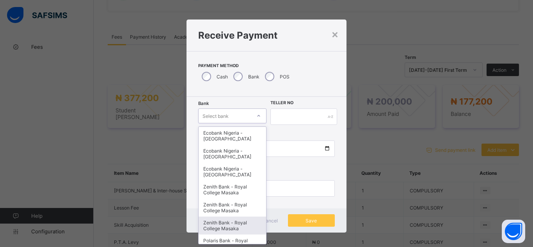
click at [231, 228] on div "Zenith Bank - Royal College Masaka" at bounding box center [233, 226] width 68 height 18
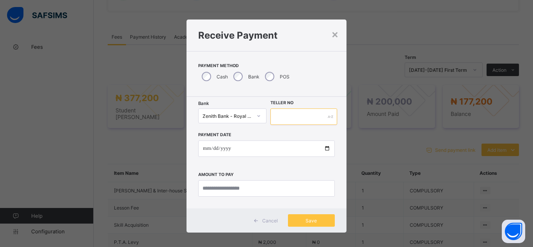
click at [284, 113] on input "text" at bounding box center [303, 117] width 67 height 16
type input "*******"
click at [325, 148] on input "date" at bounding box center [266, 149] width 137 height 16
type input "**********"
click at [250, 190] on input "currency" at bounding box center [266, 188] width 137 height 16
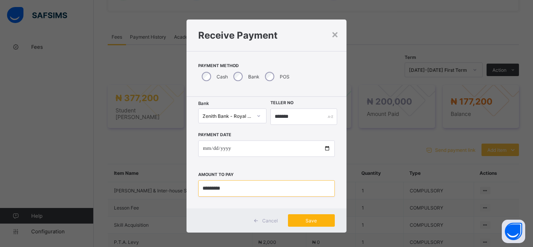
type input "*********"
click at [308, 223] on span "Save" at bounding box center [311, 221] width 35 height 6
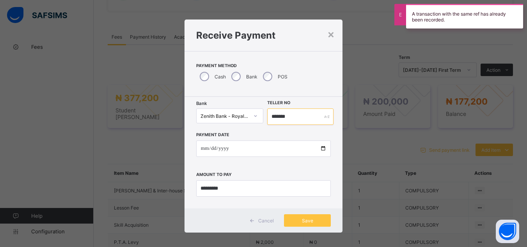
click at [288, 116] on input "*******" at bounding box center [300, 117] width 66 height 16
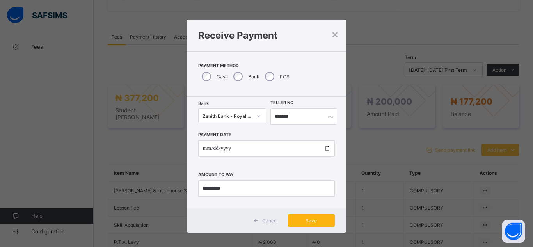
click at [306, 223] on span "Save" at bounding box center [311, 221] width 35 height 6
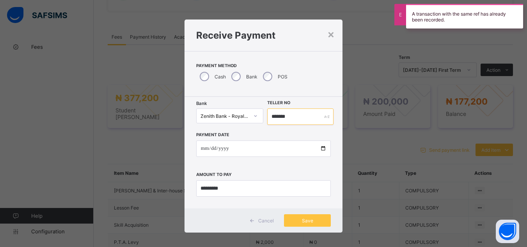
click at [293, 116] on input "*******" at bounding box center [300, 117] width 66 height 16
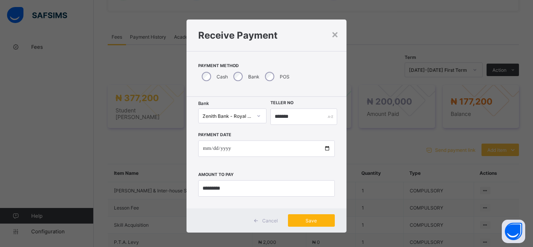
click at [304, 222] on span "Save" at bounding box center [311, 221] width 35 height 6
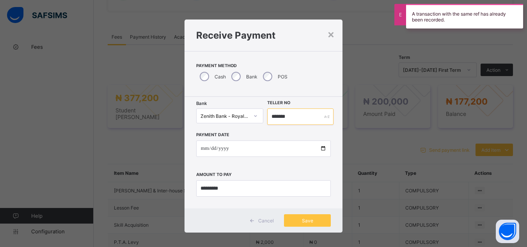
click at [286, 116] on input "*******" at bounding box center [300, 117] width 66 height 16
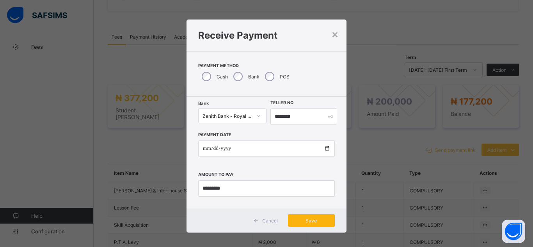
click at [297, 221] on span "Save" at bounding box center [311, 221] width 35 height 6
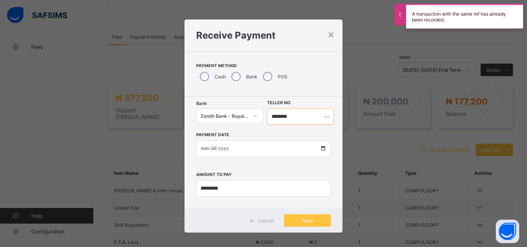
click at [286, 116] on input "********" at bounding box center [300, 117] width 66 height 16
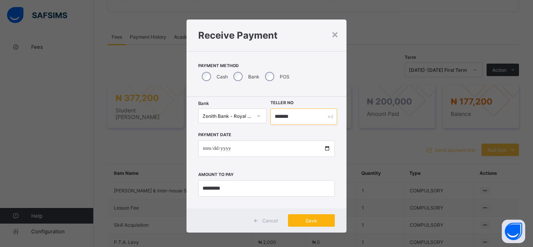
type input "*******"
click at [307, 223] on span "Save" at bounding box center [311, 221] width 35 height 6
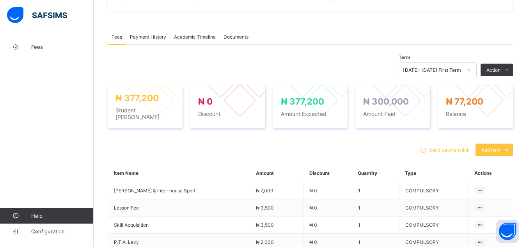
click at [146, 40] on div "Payment History" at bounding box center [148, 37] width 44 height 16
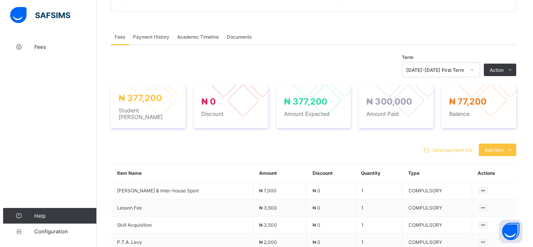
scroll to position [147, 0]
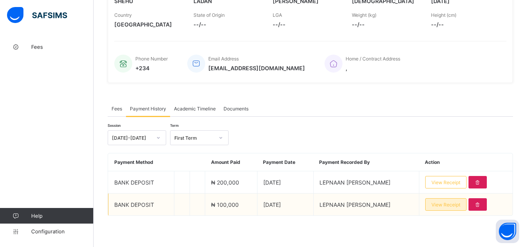
click at [441, 202] on span "View Receipt" at bounding box center [446, 205] width 29 height 6
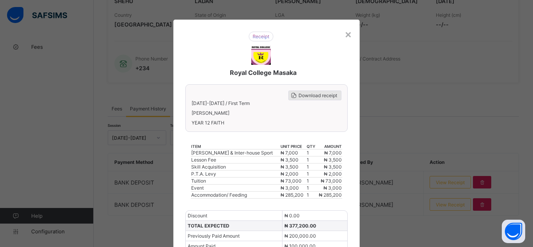
click at [315, 95] on span "Download receipt" at bounding box center [318, 96] width 39 height 6
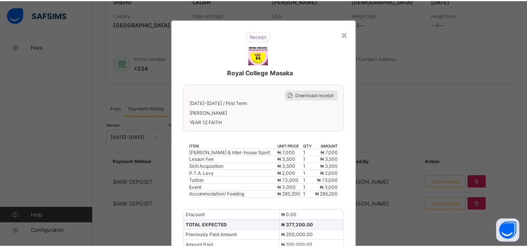
scroll to position [0, 0]
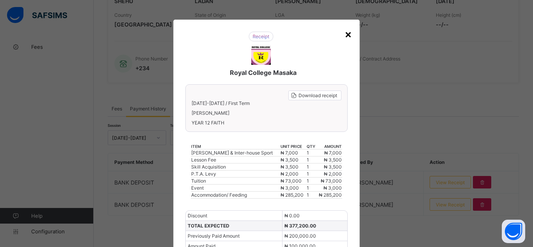
click at [345, 33] on div "×" at bounding box center [348, 33] width 7 height 13
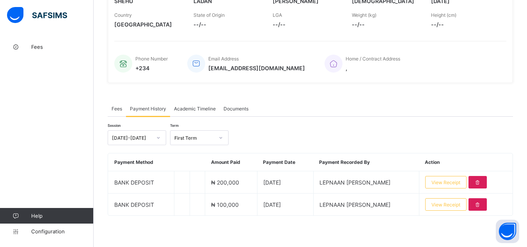
click at [101, 48] on div "× Delete Document This action would delete the document with name: from the sys…" at bounding box center [311, 69] width 434 height 355
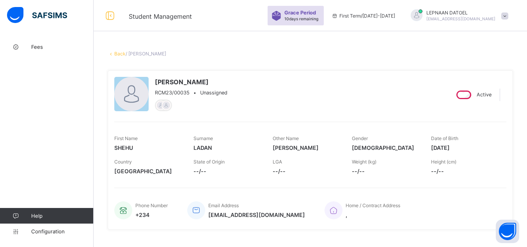
click at [120, 55] on link "Back" at bounding box center [119, 54] width 11 height 6
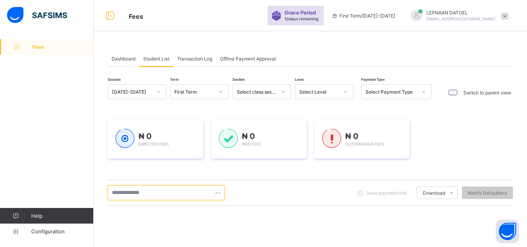
click at [133, 194] on input "text" at bounding box center [166, 192] width 117 height 15
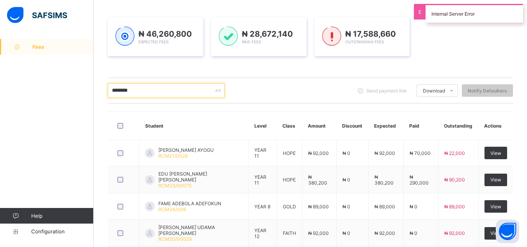
scroll to position [125, 0]
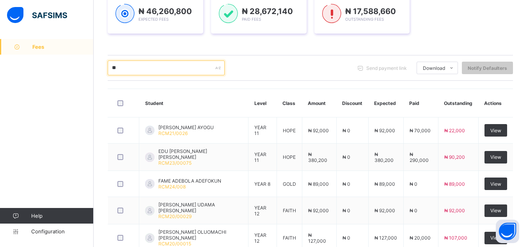
type input "*"
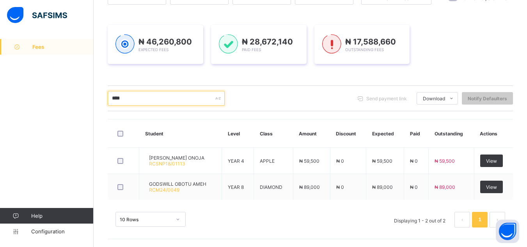
scroll to position [94, 0]
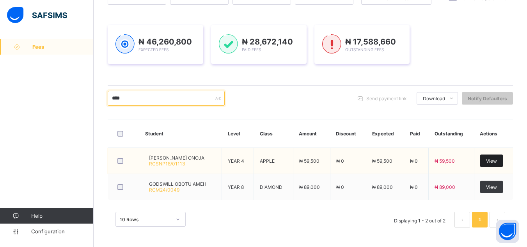
type input "****"
click at [497, 163] on span "View" at bounding box center [491, 161] width 11 height 6
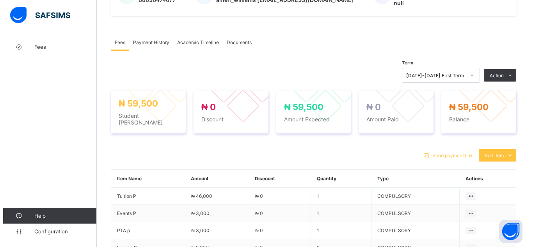
scroll to position [219, 0]
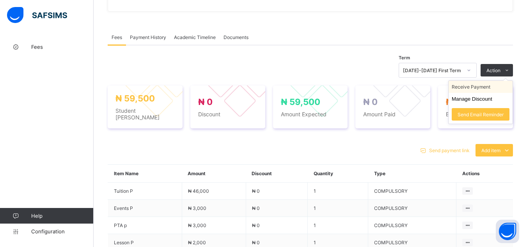
click at [479, 84] on li "Receive Payment" at bounding box center [481, 87] width 64 height 12
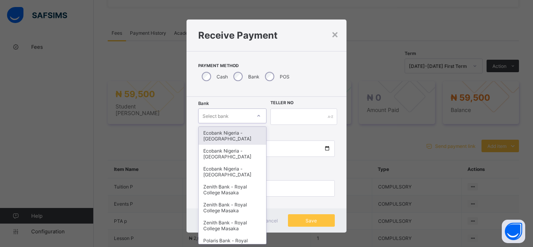
click at [224, 116] on div "Select bank" at bounding box center [216, 116] width 26 height 15
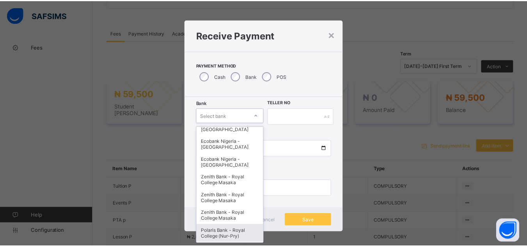
scroll to position [16, 0]
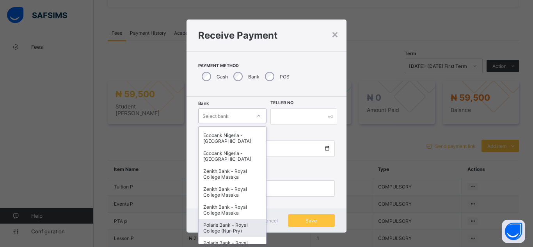
click at [225, 225] on div "Polaris Bank - Royal College (Nur-Pry)" at bounding box center [233, 228] width 68 height 18
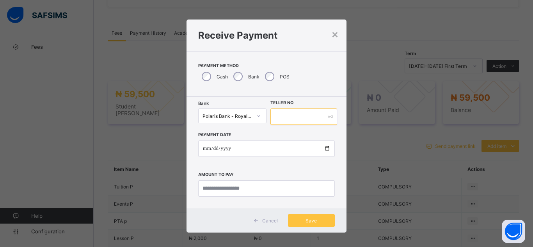
click at [283, 114] on input "text" at bounding box center [303, 117] width 67 height 16
type input "*******"
click at [327, 147] on input "date" at bounding box center [266, 149] width 137 height 16
type input "**********"
click at [222, 190] on input "currency" at bounding box center [266, 188] width 137 height 16
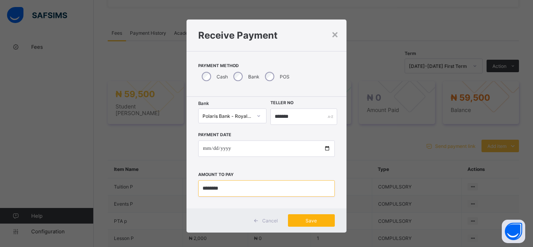
type input "********"
click at [309, 222] on span "Save" at bounding box center [311, 221] width 35 height 6
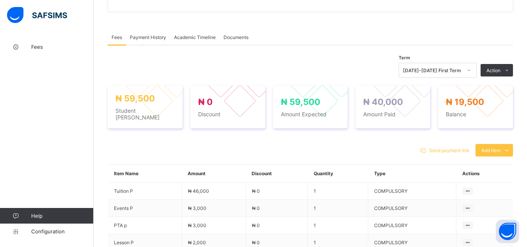
click at [145, 36] on span "Payment History" at bounding box center [148, 37] width 36 height 6
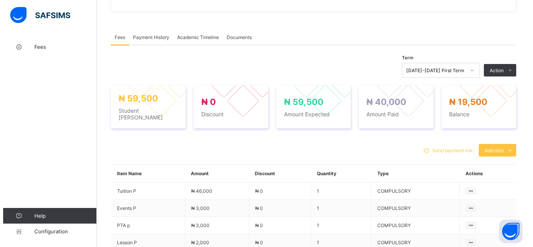
scroll to position [125, 0]
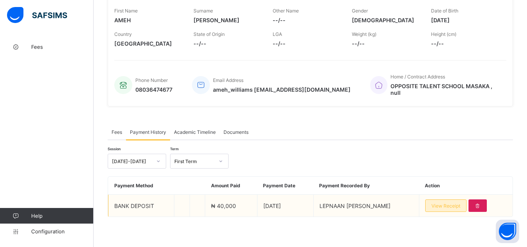
click at [457, 205] on span "View Receipt" at bounding box center [446, 206] width 29 height 6
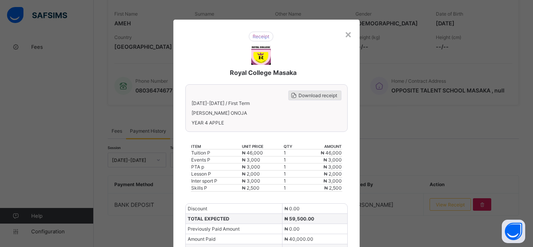
click at [329, 93] on span "Download receipt" at bounding box center [318, 96] width 39 height 6
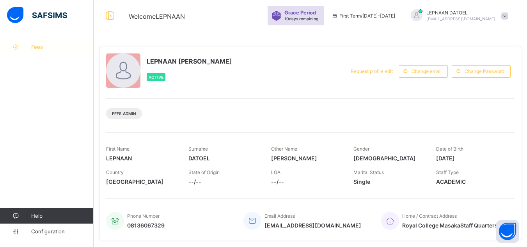
click at [51, 46] on span "Fees" at bounding box center [62, 47] width 62 height 6
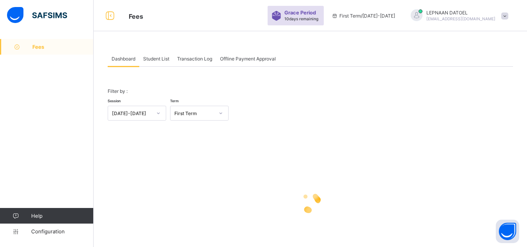
click at [159, 56] on span "Student List" at bounding box center [156, 59] width 26 height 6
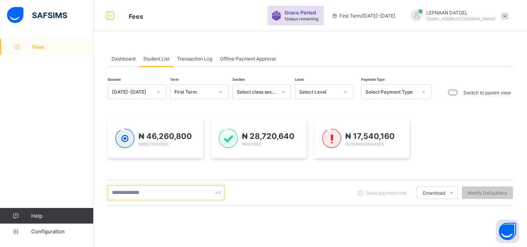
click at [125, 194] on input "text" at bounding box center [166, 192] width 117 height 15
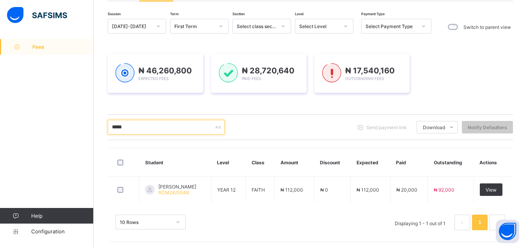
scroll to position [68, 0]
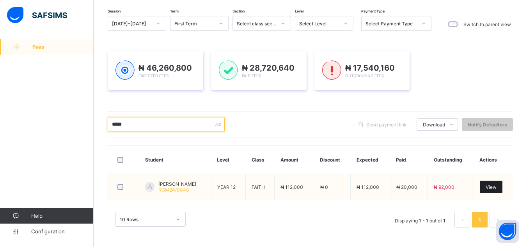
type input "*****"
click at [497, 185] on span "View" at bounding box center [491, 187] width 11 height 6
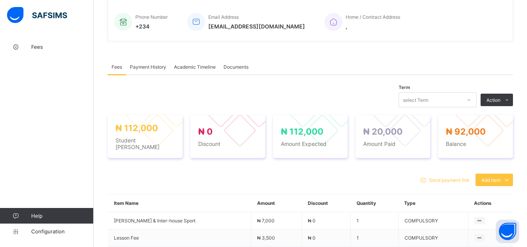
scroll to position [193, 0]
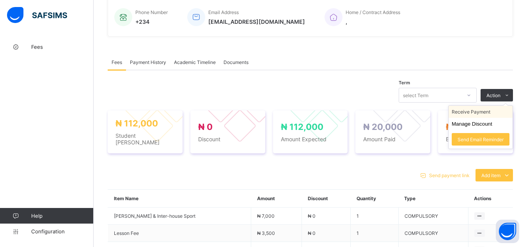
click at [489, 114] on li "Receive Payment" at bounding box center [481, 112] width 64 height 12
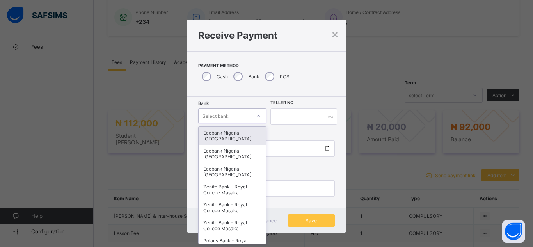
click at [241, 120] on div "Select bank" at bounding box center [225, 115] width 53 height 11
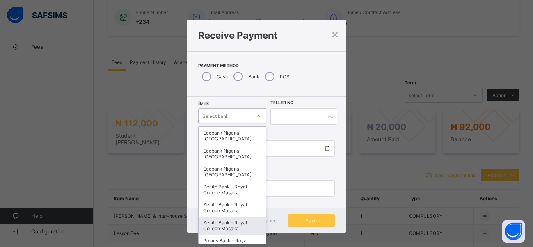
click at [241, 229] on div "Zenith Bank - Royal College Masaka" at bounding box center [233, 226] width 68 height 18
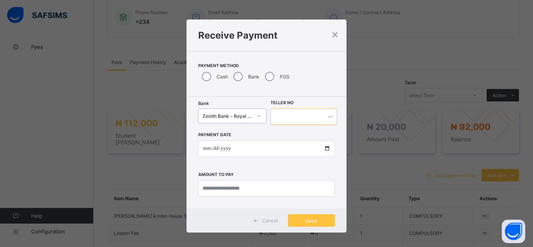
click at [290, 121] on input "text" at bounding box center [303, 117] width 67 height 16
type input "*******"
click at [326, 149] on input "date" at bounding box center [266, 149] width 137 height 16
type input "**********"
click at [211, 192] on input "currency" at bounding box center [266, 188] width 137 height 16
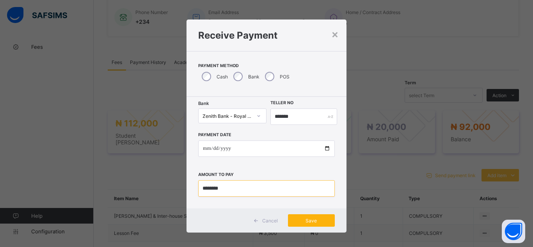
type input "********"
click at [309, 223] on span "Save" at bounding box center [311, 221] width 35 height 6
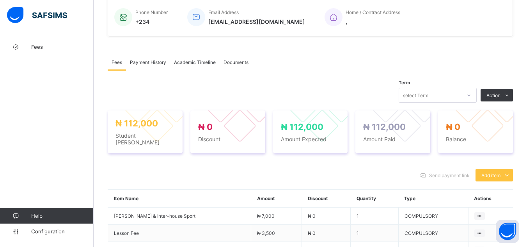
click at [165, 76] on div "Term select Term Action Receive Payment Manage Discount Send Email Reminder ₦ 1…" at bounding box center [311, 228] width 406 height 316
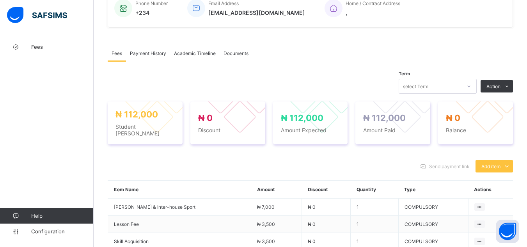
scroll to position [203, 0]
click at [151, 53] on span "Payment History" at bounding box center [148, 53] width 36 height 6
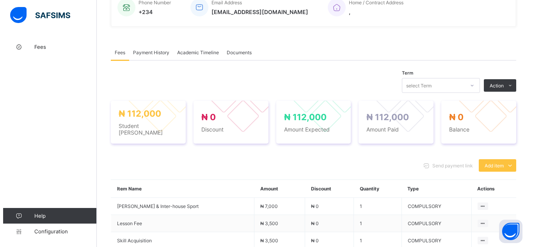
scroll to position [147, 0]
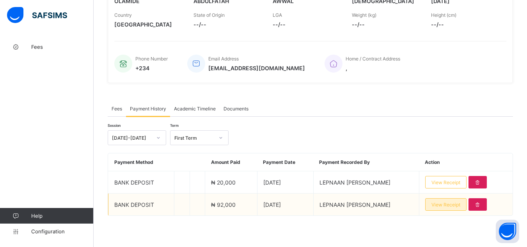
click at [456, 205] on span "View Receipt" at bounding box center [446, 205] width 29 height 6
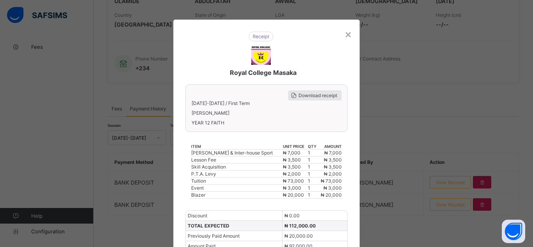
click at [318, 96] on span "Download receipt" at bounding box center [318, 96] width 39 height 6
click at [327, 93] on span "Download receipt" at bounding box center [318, 96] width 39 height 6
click at [345, 32] on div "×" at bounding box center [348, 33] width 7 height 13
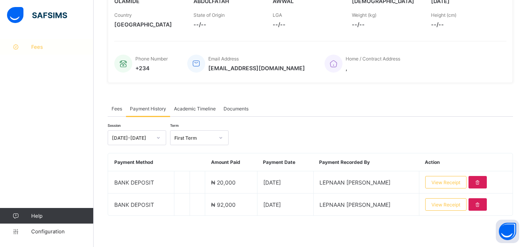
click at [45, 45] on span "Fees" at bounding box center [62, 47] width 62 height 6
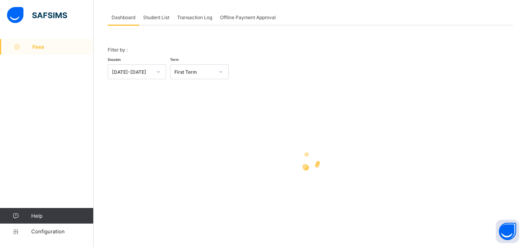
scroll to position [41, 0]
click at [162, 16] on span "Student List" at bounding box center [156, 17] width 26 height 6
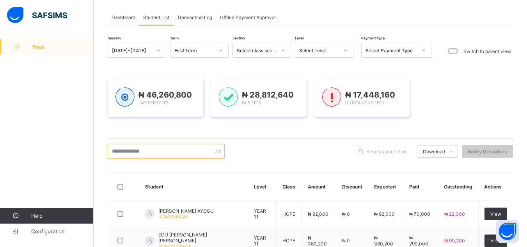
click at [122, 154] on input "text" at bounding box center [166, 151] width 117 height 15
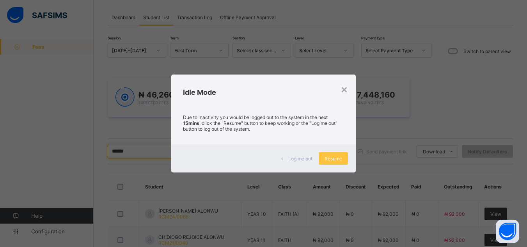
type input "******"
